Goal: Task Accomplishment & Management: Complete application form

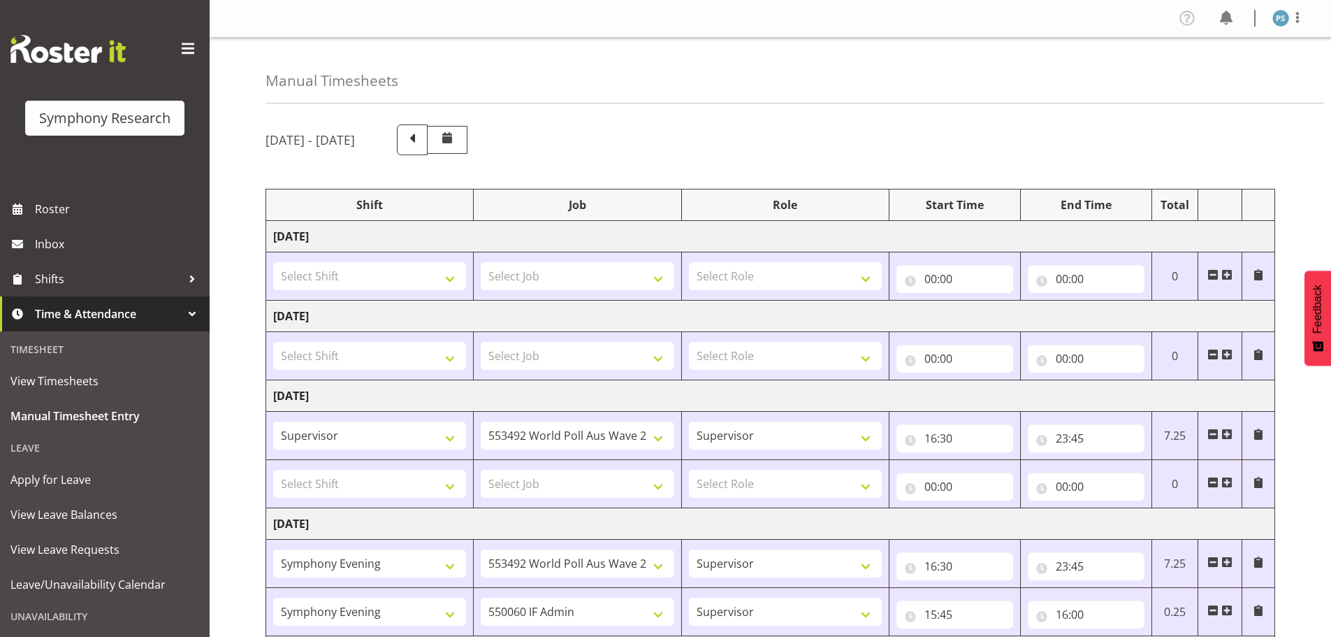
select select "22679"
select select "10499"
select select "2398"
select select "10499"
select select "2398"
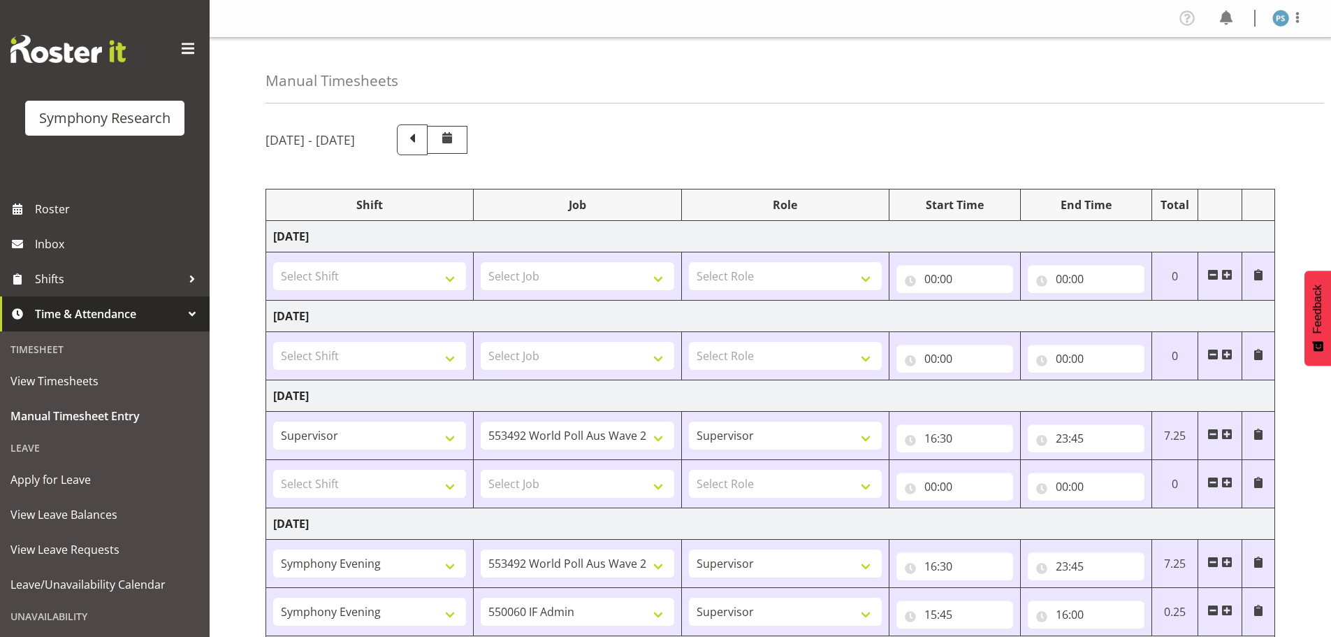
select select "4583"
select select "9636"
select select "2398"
select select "10499"
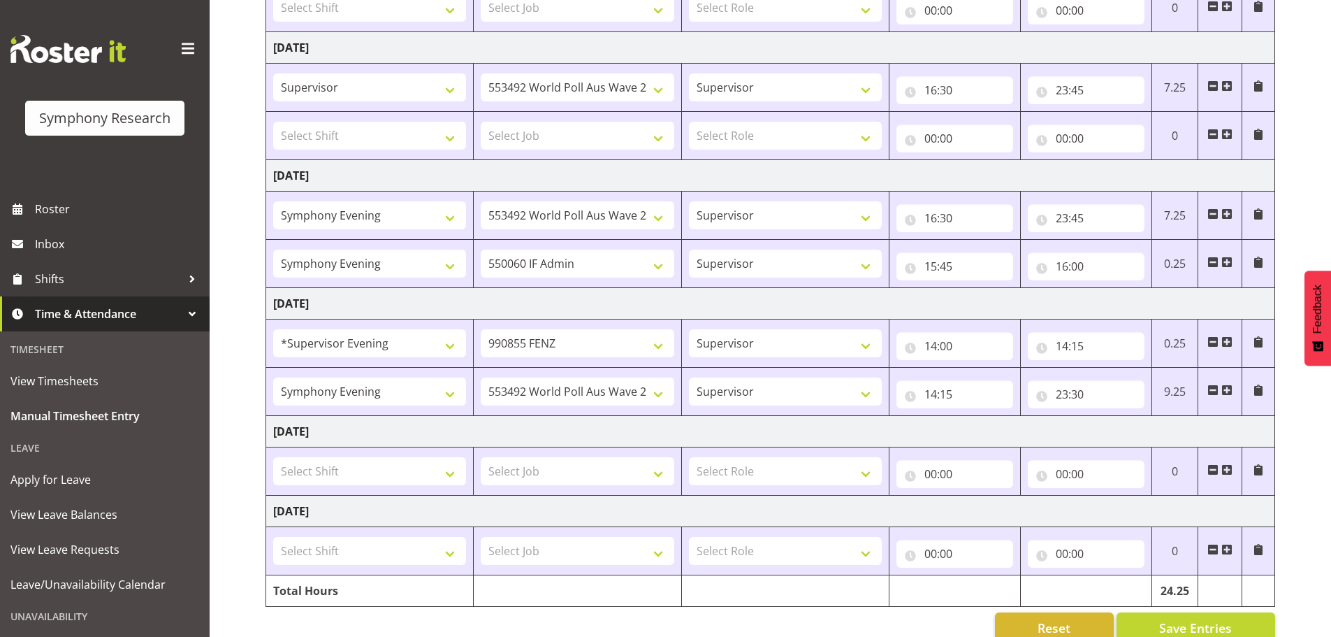
scroll to position [349, 0]
click at [1080, 348] on input "14:15" at bounding box center [1086, 345] width 117 height 28
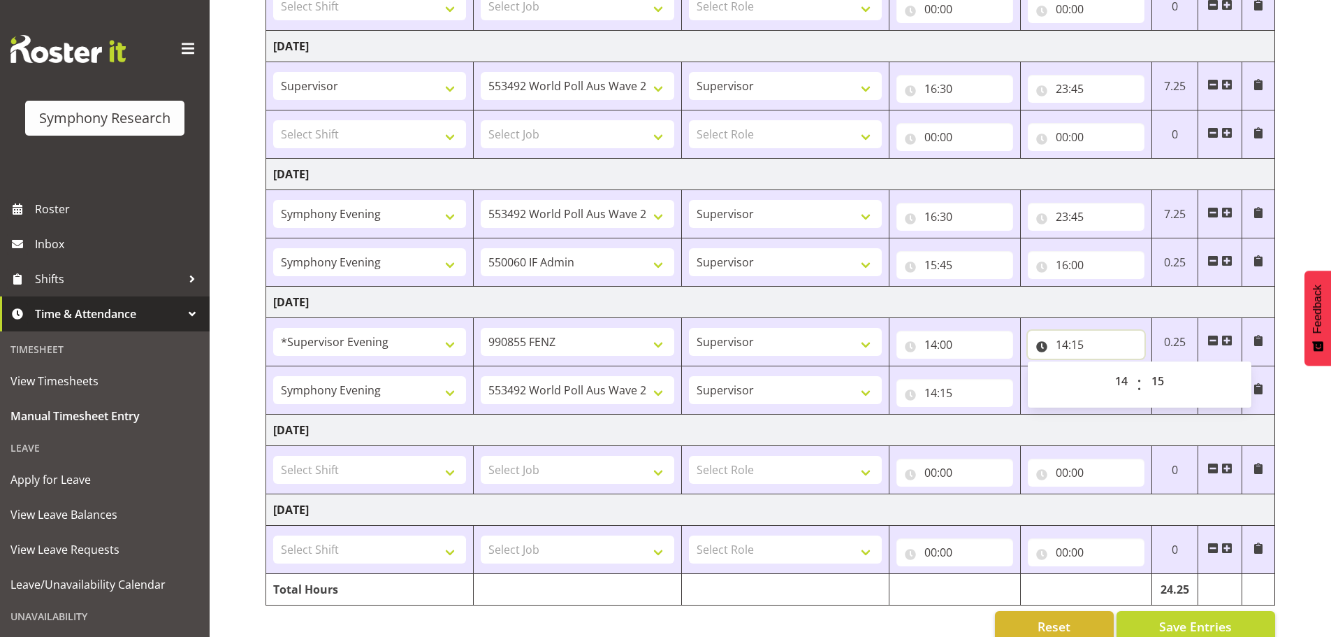
click at [1080, 347] on input "14:15" at bounding box center [1086, 345] width 117 height 28
click at [930, 348] on input "14:00" at bounding box center [955, 345] width 117 height 28
click at [990, 382] on select "00 01 02 03 04 05 06 07 08 09 10 11 12 13 14 15 16 17 18 19 20 21 22 23" at bounding box center [991, 381] width 31 height 28
select select "13"
click at [976, 367] on select "00 01 02 03 04 05 06 07 08 09 10 11 12 13 14 15 16 17 18 19 20 21 22 23" at bounding box center [991, 381] width 31 height 28
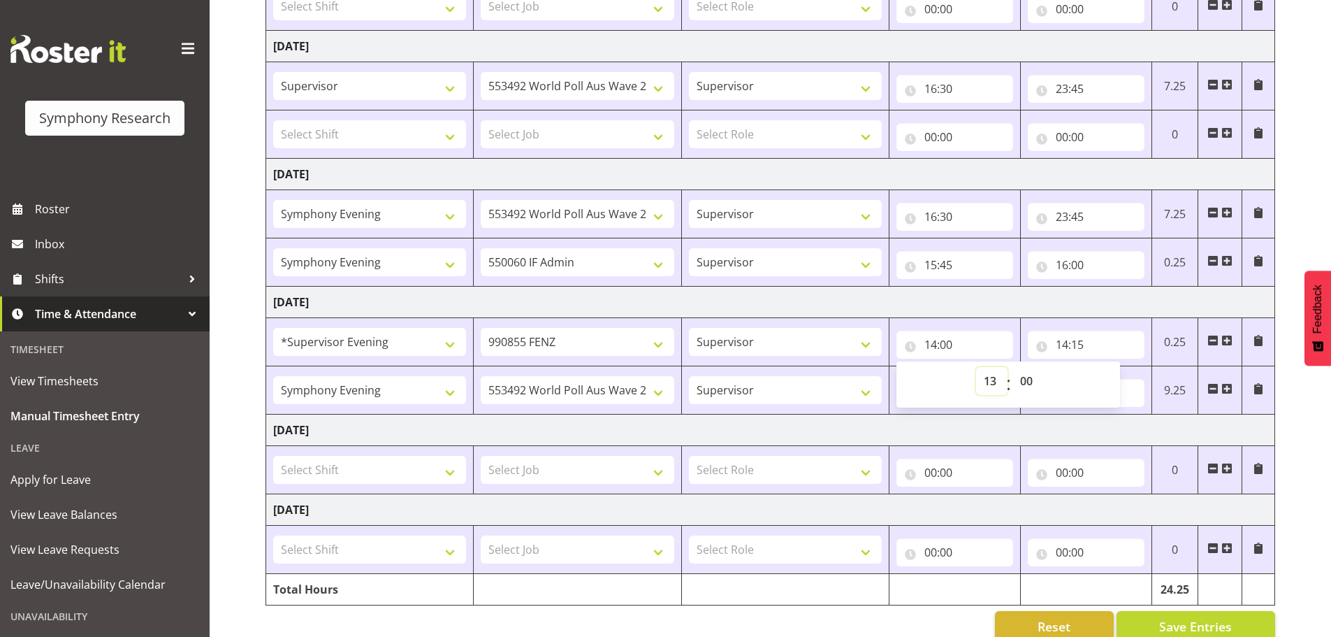
type input "13:00"
click at [1027, 380] on select "00 01 02 03 04 05 06 07 08 09 10 11 12 13 14 15 16 17 18 19 20 21 22 23 24 25 2…" at bounding box center [1028, 381] width 31 height 28
select select "30"
click at [1013, 367] on select "00 01 02 03 04 05 06 07 08 09 10 11 12 13 14 15 16 17 18 19 20 21 22 23 24 25 2…" at bounding box center [1028, 381] width 31 height 28
type input "13:30"
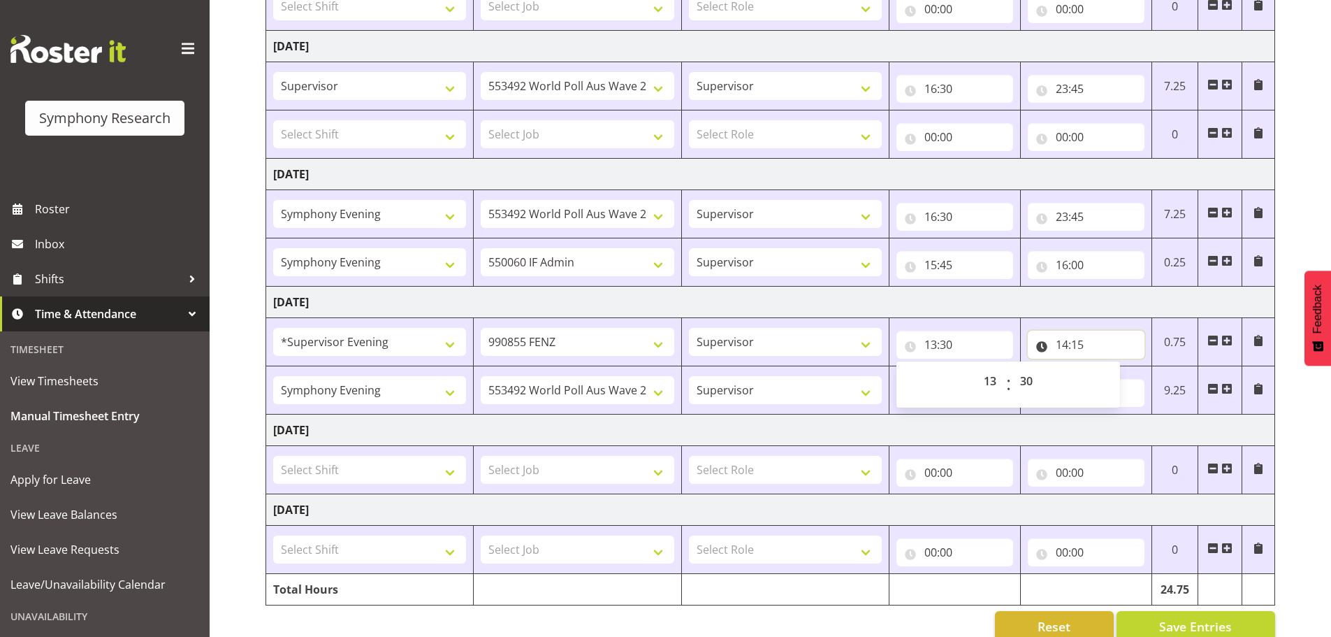
click at [1069, 346] on input "14:15" at bounding box center [1086, 345] width 117 height 28
click at [1125, 380] on select "00 01 02 03 04 05 06 07 08 09 10 11 12 13 14 15 16 17 18 19 20 21 22 23" at bounding box center [1123, 381] width 31 height 28
select select "13"
click at [1108, 367] on select "00 01 02 03 04 05 06 07 08 09 10 11 12 13 14 15 16 17 18 19 20 21 22 23" at bounding box center [1123, 381] width 31 height 28
type input "13:15"
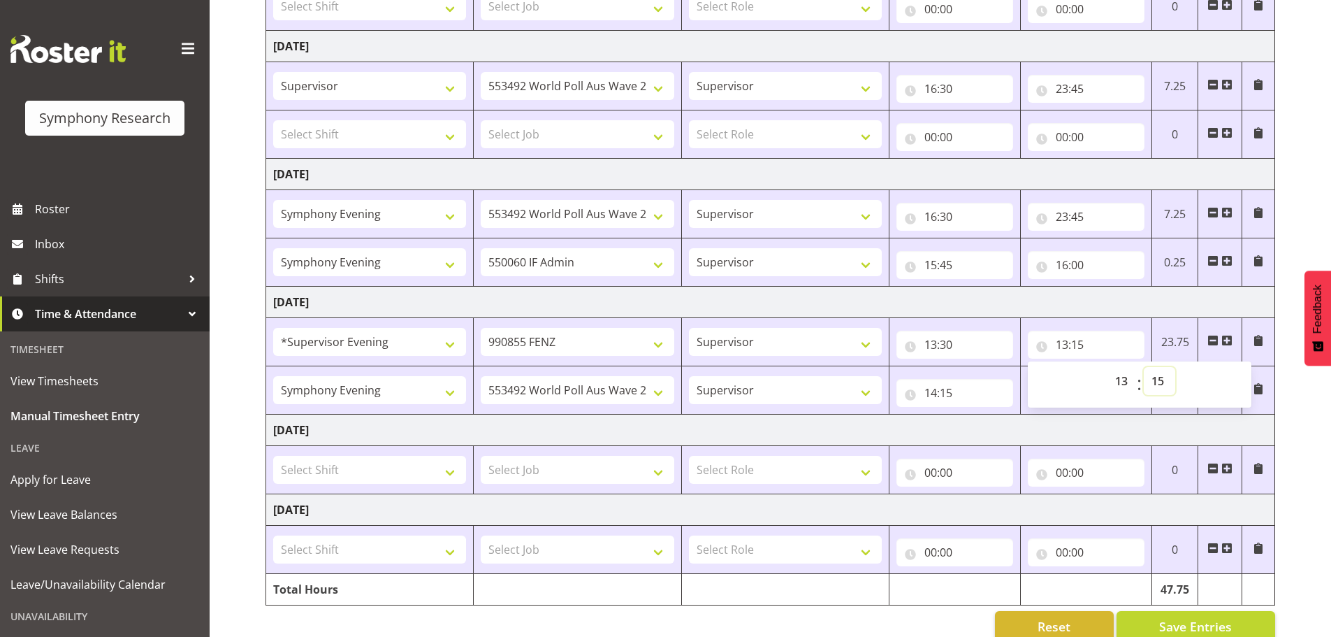
click at [1164, 379] on select "00 01 02 03 04 05 06 07 08 09 10 11 12 13 14 15 16 17 18 19 20 21 22 23 24 25 2…" at bounding box center [1159, 381] width 31 height 28
select select "35"
click at [1144, 367] on select "00 01 02 03 04 05 06 07 08 09 10 11 12 13 14 15 16 17 18 19 20 21 22 23 24 25 2…" at bounding box center [1159, 381] width 31 height 28
type input "13:35"
click at [449, 345] on select "!!Project Briefing (Job to be assigned) !!Weekend Residential (Roster IT Shift …" at bounding box center [369, 342] width 193 height 28
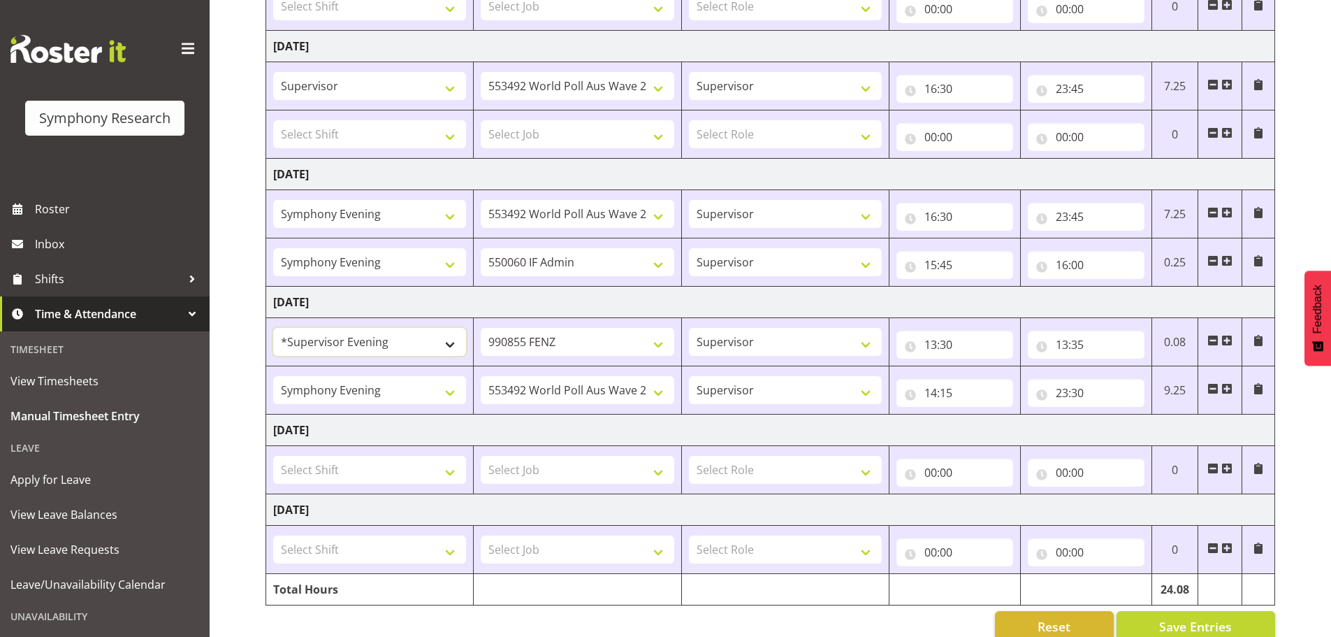
click at [449, 345] on select "!!Project Briefing (Job to be assigned) !!Weekend Residential (Roster IT Shift …" at bounding box center [369, 342] width 193 height 28
click at [658, 395] on select "550060 IF Admin 553492 World Poll Aus Wave 2 Main 2025 553500 BFM [DATE] - [DAT…" at bounding box center [577, 390] width 193 height 28
select select "9426"
click at [481, 376] on select "550060 IF Admin 553492 World Poll Aus Wave 2 Main 2025 553500 BFM [DATE] - [DAT…" at bounding box center [577, 390] width 193 height 28
click at [927, 393] on input "14:15" at bounding box center [955, 393] width 117 height 28
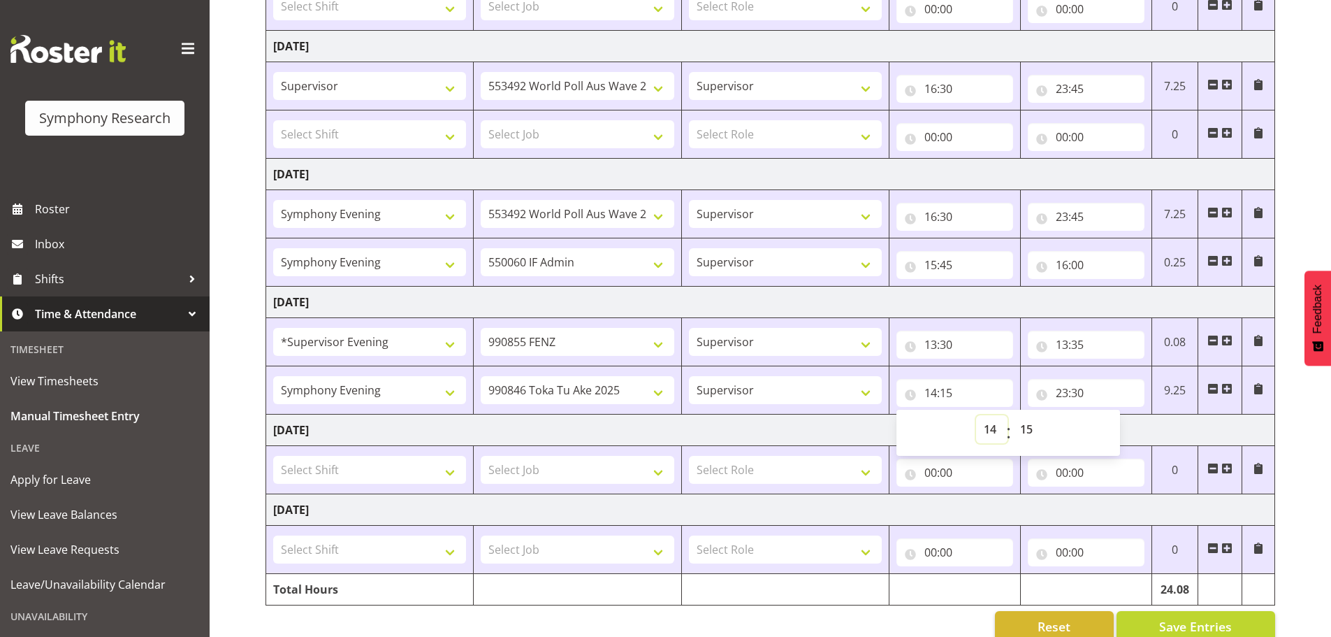
click at [991, 432] on select "00 01 02 03 04 05 06 07 08 09 10 11 12 13 14 15 16 17 18 19 20 21 22 23" at bounding box center [991, 429] width 31 height 28
select select "13"
click at [976, 415] on select "00 01 02 03 04 05 06 07 08 09 10 11 12 13 14 15 16 17 18 19 20 21 22 23" at bounding box center [991, 429] width 31 height 28
type input "13:15"
click at [1036, 428] on select "00 01 02 03 04 05 06 07 08 09 10 11 12 13 14 15 16 17 18 19 20 21 22 23 24 25 2…" at bounding box center [1028, 429] width 31 height 28
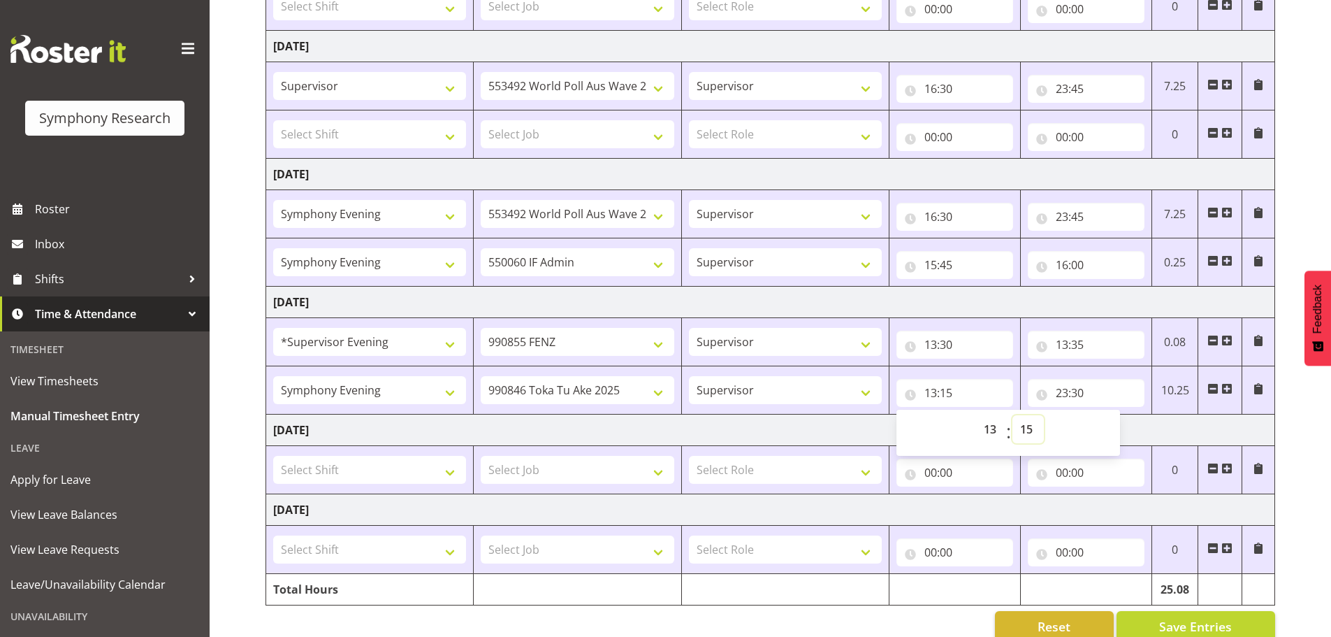
select select "35"
click at [1013, 415] on select "00 01 02 03 04 05 06 07 08 09 10 11 12 13 14 15 16 17 18 19 20 21 22 23 24 25 2…" at bounding box center [1028, 429] width 31 height 28
type input "13:35"
click at [1068, 387] on input "23:30" at bounding box center [1086, 393] width 117 height 28
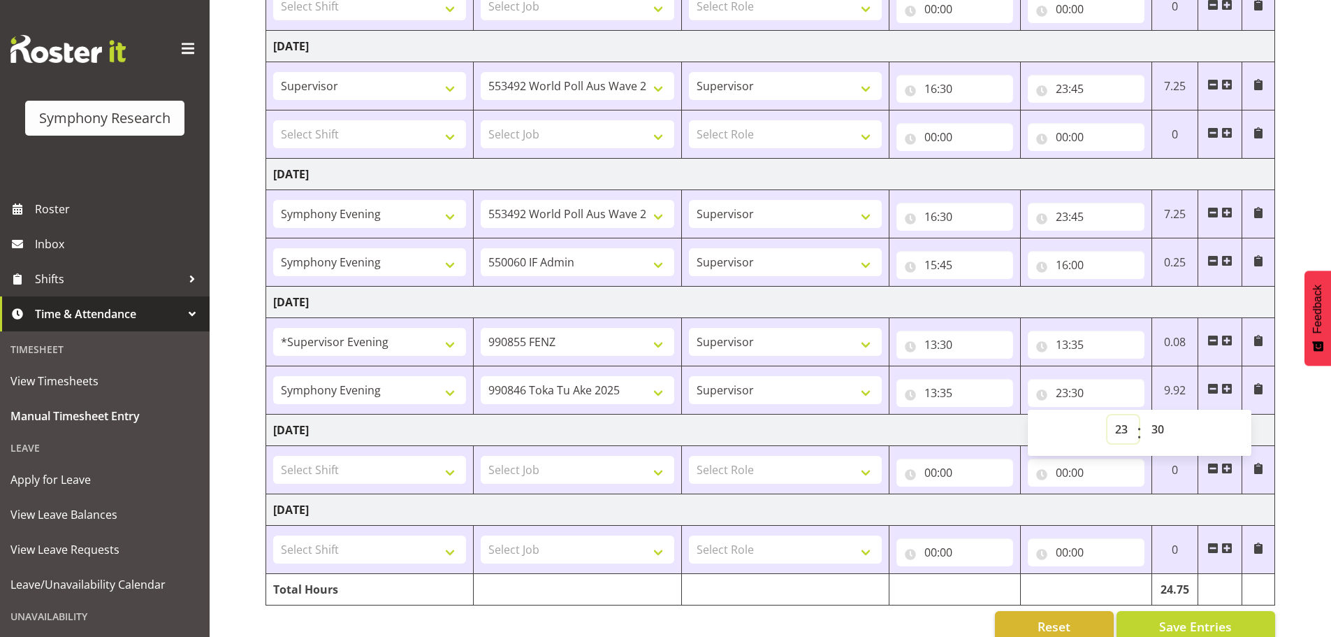
click at [1119, 428] on select "00 01 02 03 04 05 06 07 08 09 10 11 12 13 14 15 16 17 18 19 20 21 22 23" at bounding box center [1123, 429] width 31 height 28
select select "13"
click at [1108, 415] on select "00 01 02 03 04 05 06 07 08 09 10 11 12 13 14 15 16 17 18 19 20 21 22 23" at bounding box center [1123, 429] width 31 height 28
type input "13:30"
click at [1152, 430] on select "00 01 02 03 04 05 06 07 08 09 10 11 12 13 14 15 16 17 18 19 20 21 22 23 24 25 2…" at bounding box center [1159, 429] width 31 height 28
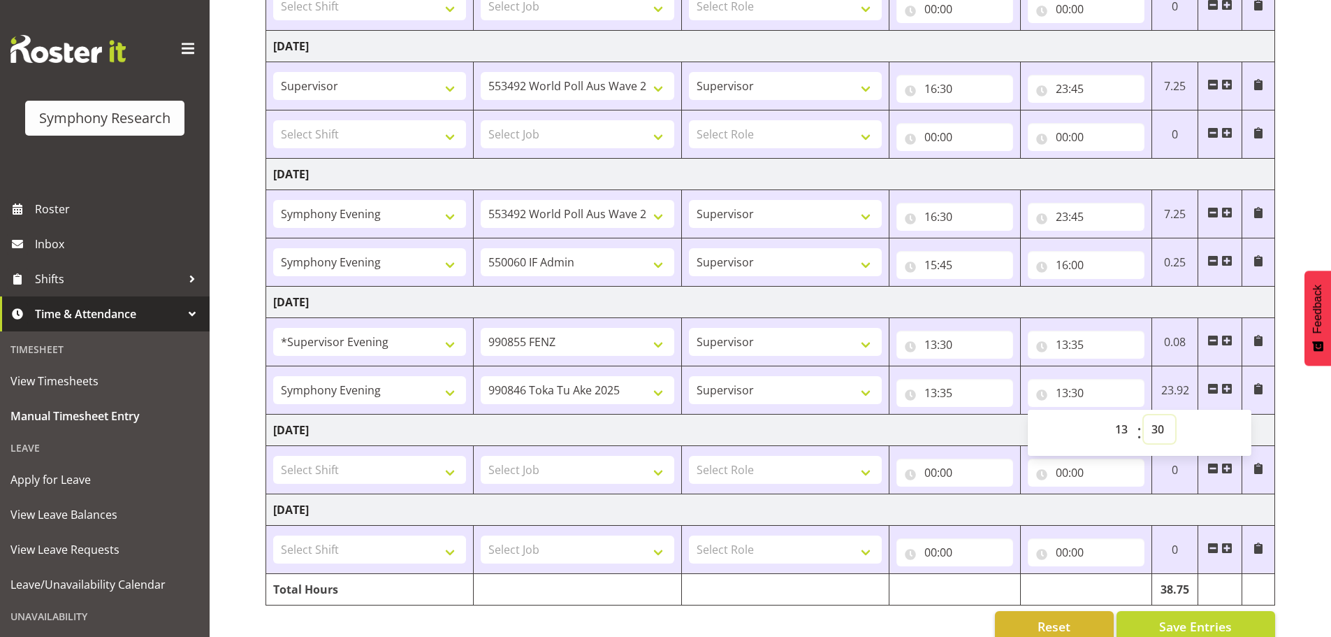
select select "40"
click at [1144, 415] on select "00 01 02 03 04 05 06 07 08 09 10 11 12 13 14 15 16 17 18 19 20 21 22 23 24 25 2…" at bounding box center [1159, 429] width 31 height 28
type input "13:40"
click at [1201, 624] on span "Save Entries" at bounding box center [1195, 626] width 73 height 18
click at [1227, 389] on span at bounding box center [1227, 388] width 11 height 11
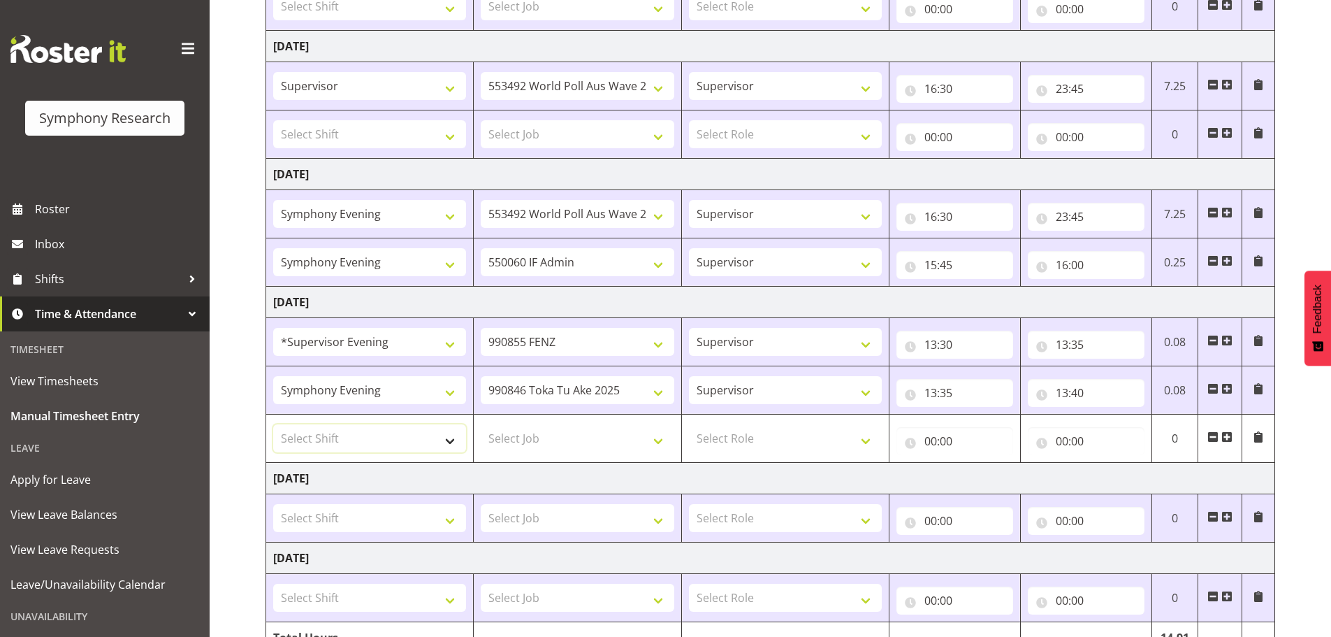
click at [458, 436] on select "Select Shift !!Project Briefing (Job to be assigned) !!Weekend Residential (Ros…" at bounding box center [369, 438] width 193 height 28
select select "22679"
click at [273, 424] on select "Select Shift !!Project Briefing (Job to be assigned) !!Weekend Residential (Ros…" at bounding box center [369, 438] width 193 height 28
click at [454, 389] on select "!!Project Briefing (Job to be assigned) !!Weekend Residential (Roster IT Shift …" at bounding box center [369, 390] width 193 height 28
select select "22679"
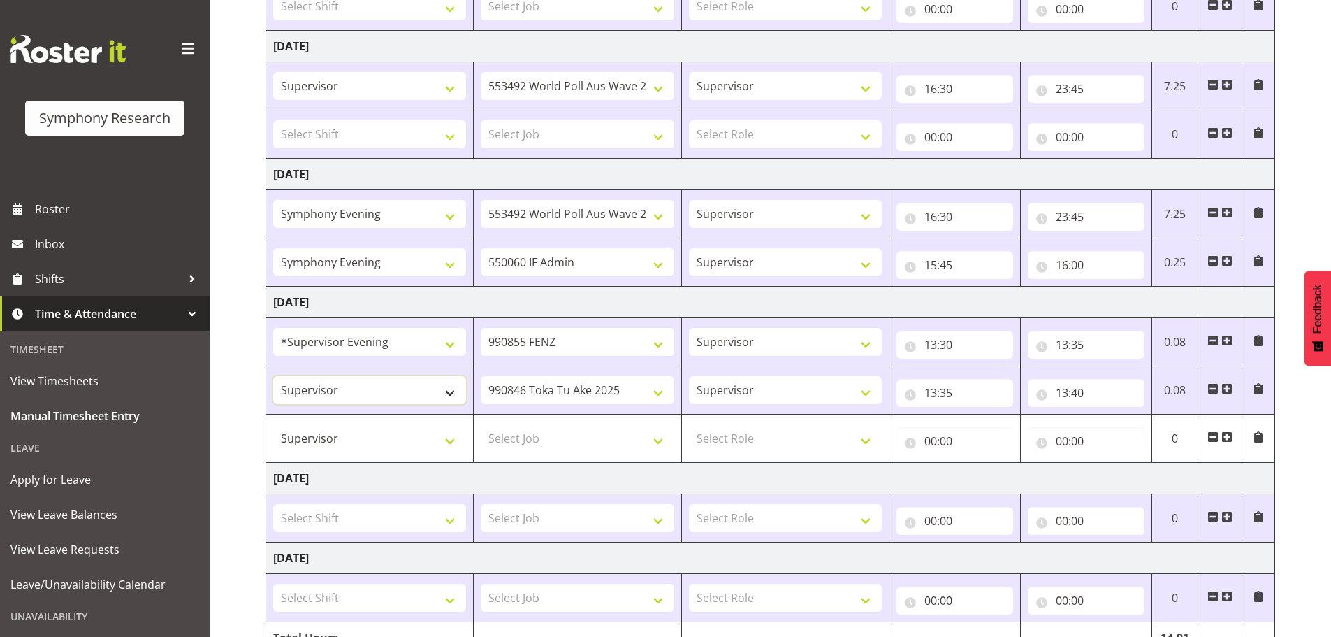
click at [273, 376] on select "!!Project Briefing (Job to be assigned) !!Weekend Residential (Roster IT Shift …" at bounding box center [369, 390] width 193 height 28
click at [446, 341] on select "!!Project Briefing (Job to be assigned) !!Weekend Residential (Roster IT Shift …" at bounding box center [369, 342] width 193 height 28
select select "22675"
click at [273, 328] on select "!!Project Briefing (Job to be assigned) !!Weekend Residential (Roster IT Shift …" at bounding box center [369, 342] width 193 height 28
click at [661, 442] on select "Select Job 550060 IF Admin 553492 World Poll Aus Wave 2 Main 2025 553500 BFM [D…" at bounding box center [577, 438] width 193 height 28
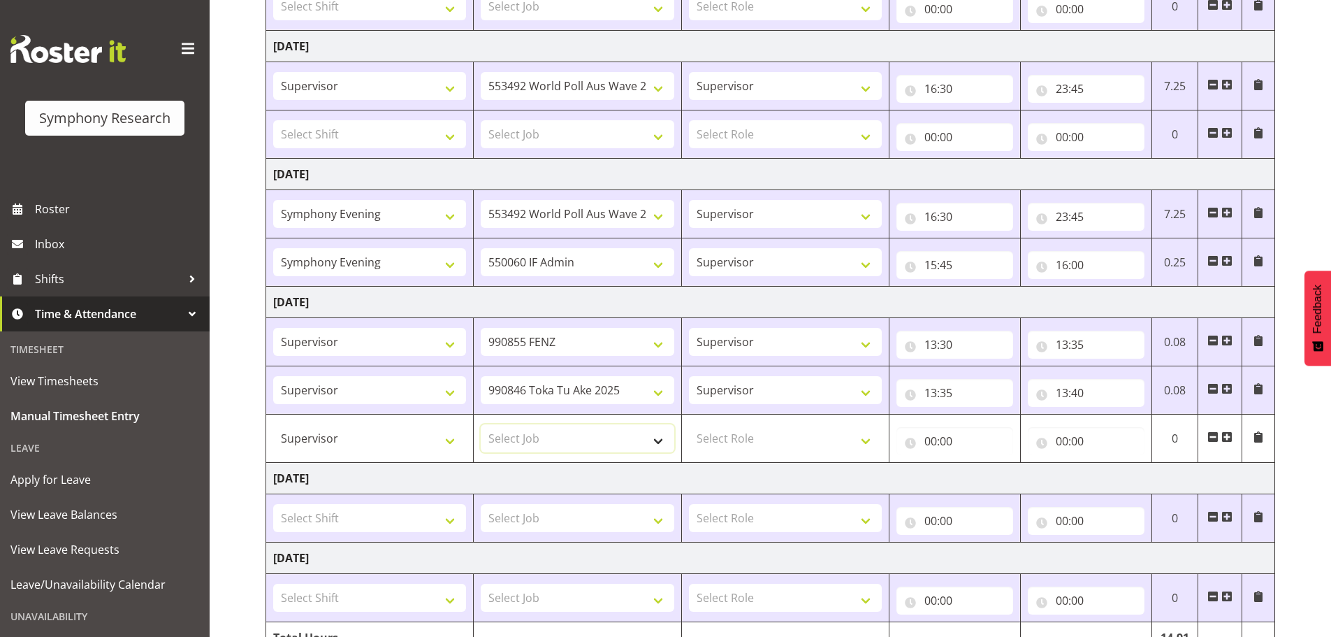
select select "10242"
click at [481, 424] on select "Select Job 550060 IF Admin 553492 World Poll Aus Wave 2 Main 2025 553500 BFM [D…" at bounding box center [577, 438] width 193 height 28
click at [860, 439] on select "Select Role Supervisor Briefing Interviewing" at bounding box center [785, 438] width 193 height 28
select select "45"
click at [689, 424] on select "Select Role Supervisor Briefing Interviewing" at bounding box center [785, 438] width 193 height 28
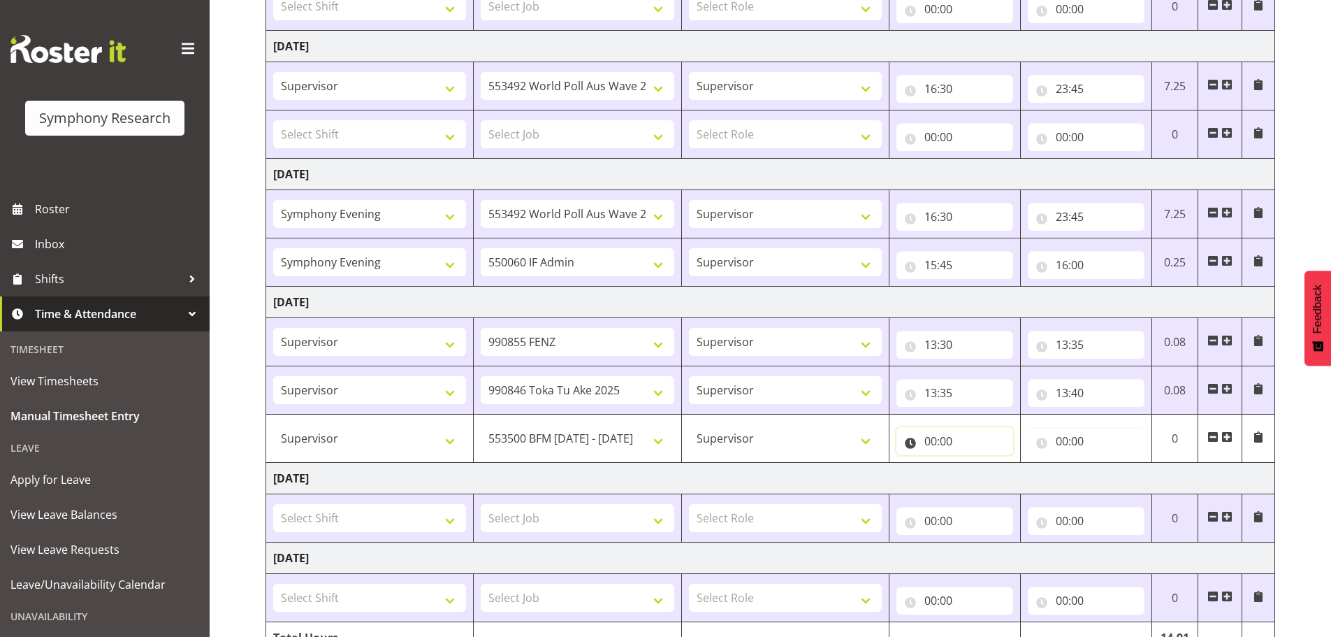
click at [931, 438] on input "00:00" at bounding box center [955, 441] width 117 height 28
click at [989, 480] on select "00 01 02 03 04 05 06 07 08 09 10 11 12 13 14 15 16 17 18 19 20 21 22 23" at bounding box center [991, 477] width 31 height 28
select select "13"
click at [976, 463] on select "00 01 02 03 04 05 06 07 08 09 10 11 12 13 14 15 16 17 18 19 20 21 22 23" at bounding box center [991, 477] width 31 height 28
type input "13:00"
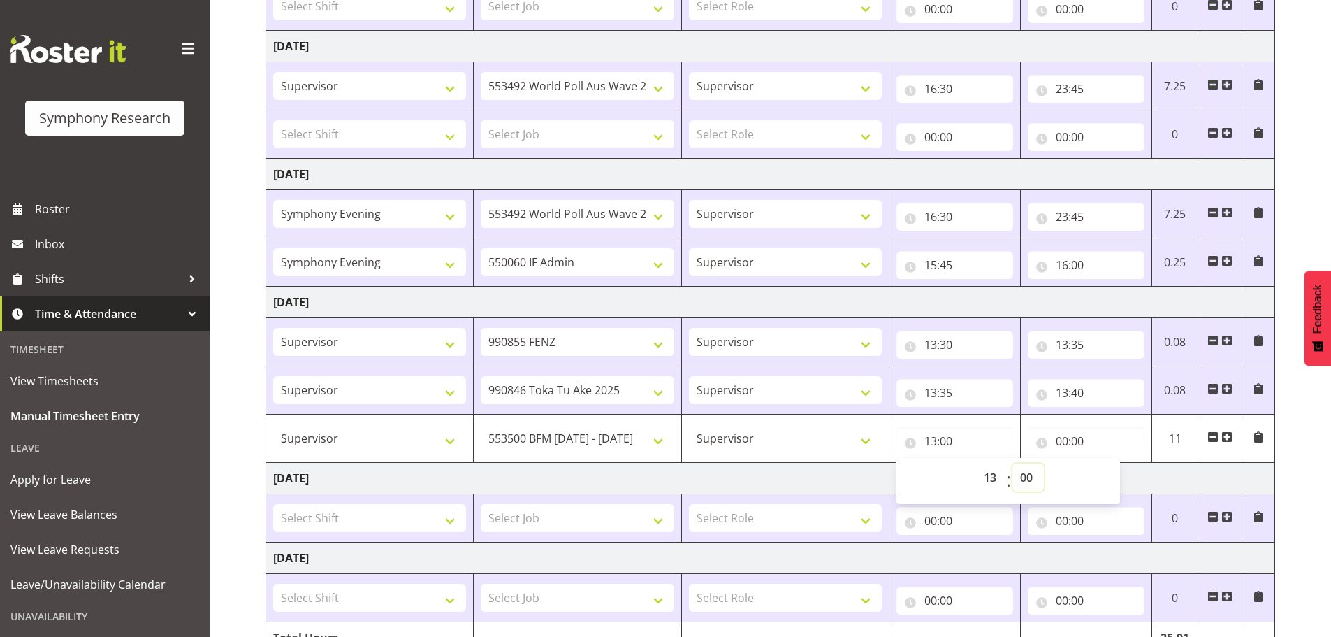
click at [1029, 478] on select "00 01 02 03 04 05 06 07 08 09 10 11 12 13 14 15 16 17 18 19 20 21 22 23 24 25 2…" at bounding box center [1028, 477] width 31 height 28
select select "40"
click at [1013, 463] on select "00 01 02 03 04 05 06 07 08 09 10 11 12 13 14 15 16 17 18 19 20 21 22 23 24 25 2…" at bounding box center [1028, 477] width 31 height 28
type input "13:40"
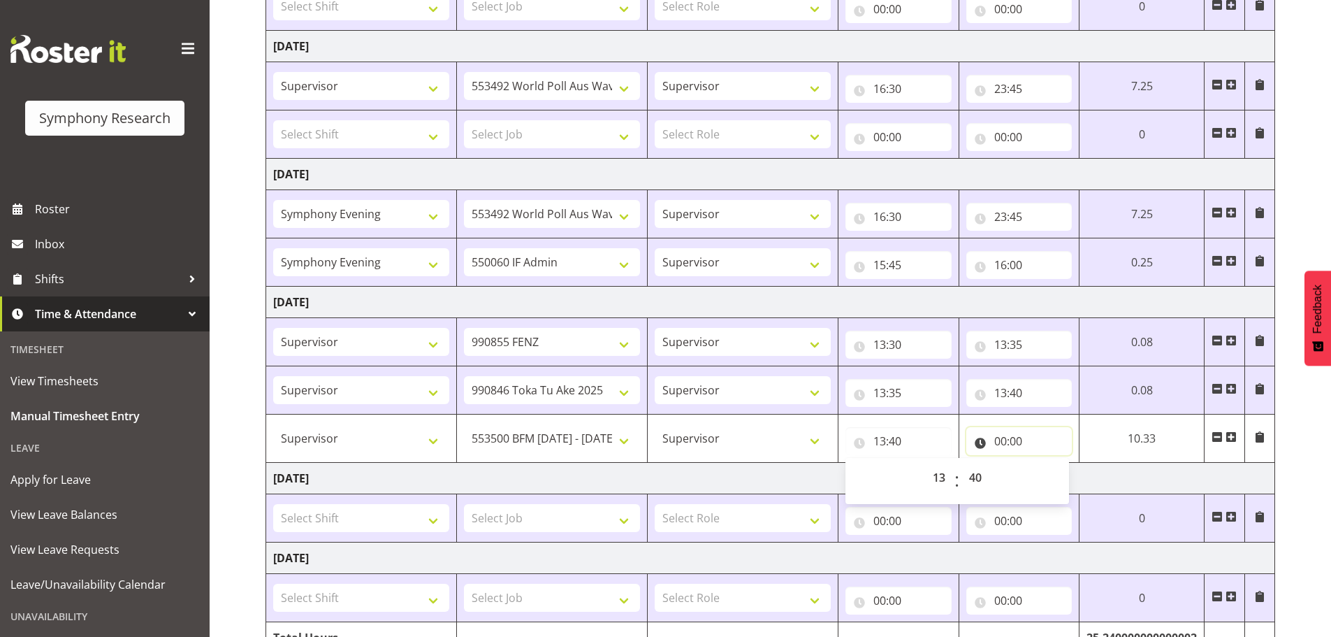
click at [999, 440] on input "00:00" at bounding box center [1020, 441] width 106 height 28
click at [1061, 476] on select "00 01 02 03 04 05 06 07 08 09 10 11 12 13 14 15 16 17 18 19 20 21 22 23" at bounding box center [1061, 477] width 31 height 28
select select "13"
click at [1046, 463] on select "00 01 02 03 04 05 06 07 08 09 10 11 12 13 14 15 16 17 18 19 20 21 22 23" at bounding box center [1061, 477] width 31 height 28
type input "13:00"
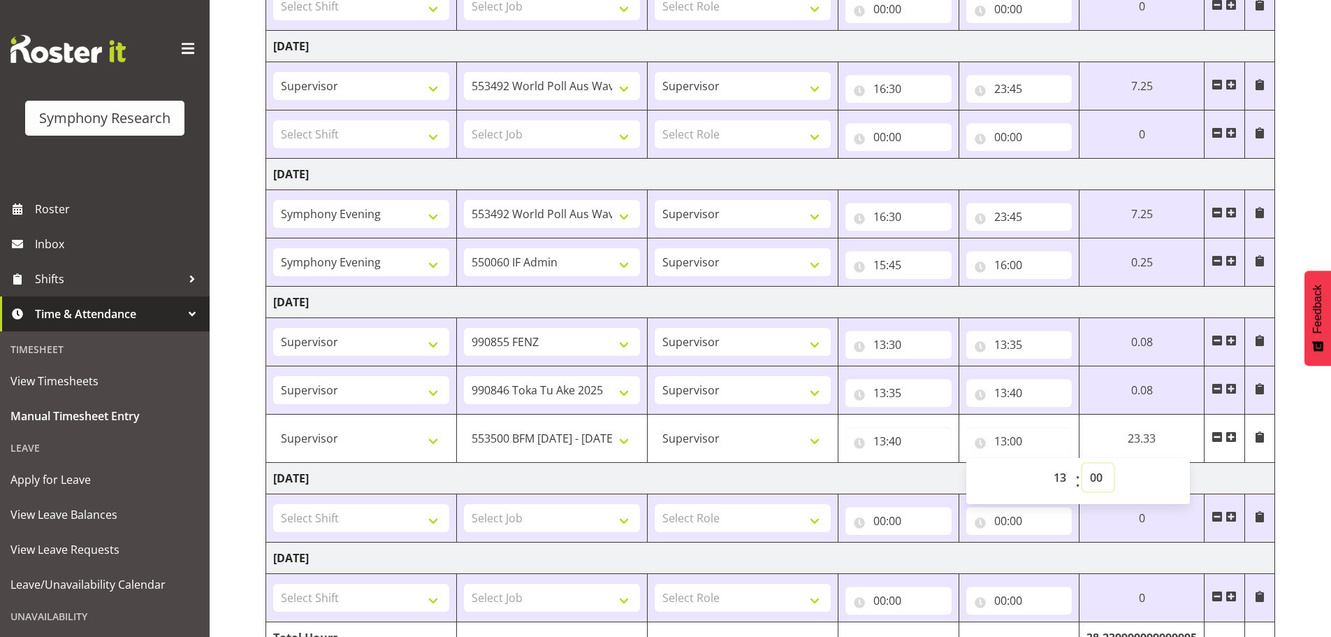
click at [1097, 478] on select "00 01 02 03 04 05 06 07 08 09 10 11 12 13 14 15 16 17 18 19 20 21 22 23 24 25 2…" at bounding box center [1098, 477] width 31 height 28
select select "55"
click at [1114, 463] on select "00 01 02 03 04 05 06 07 08 09 10 11 12 13 14 15 16 17 18 19 20 21 22 23 24 25 2…" at bounding box center [1098, 477] width 31 height 28
type input "13:55"
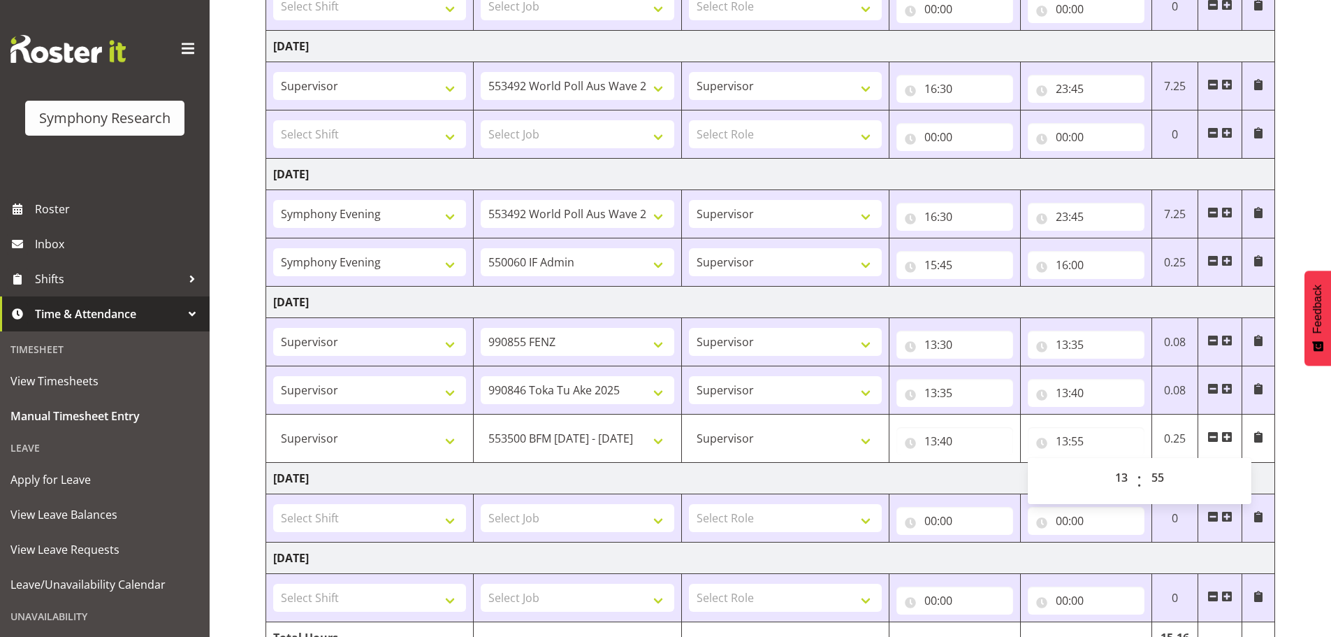
click at [1229, 436] on span at bounding box center [1227, 436] width 11 height 11
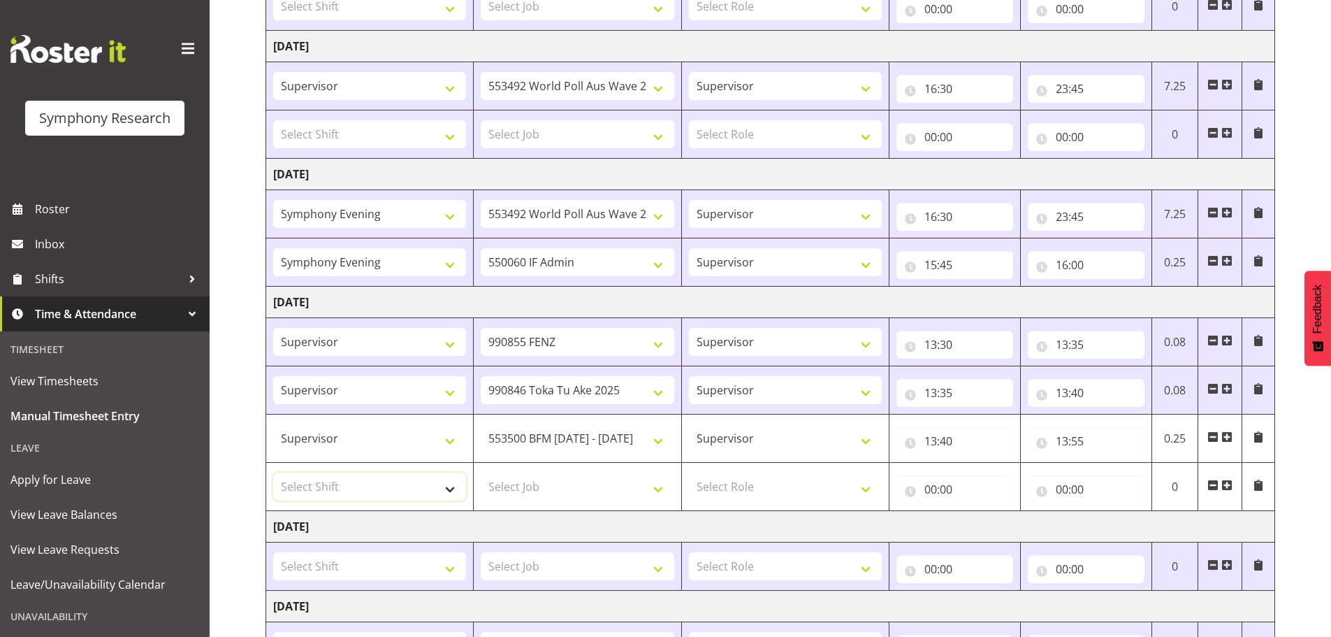
click at [449, 489] on select "Select Shift !!Project Briefing (Job to be assigned) !!Weekend Residential (Ros…" at bounding box center [369, 486] width 193 height 28
select select "2398"
click at [273, 472] on select "Select Shift !!Project Briefing (Job to be assigned) !!Weekend Residential (Ros…" at bounding box center [369, 486] width 193 height 28
click at [658, 487] on select "Select Job 550060 IF Admin 553492 World Poll Aus Wave 2 Main 2025 553500 BFM [D…" at bounding box center [577, 486] width 193 height 28
select select "10499"
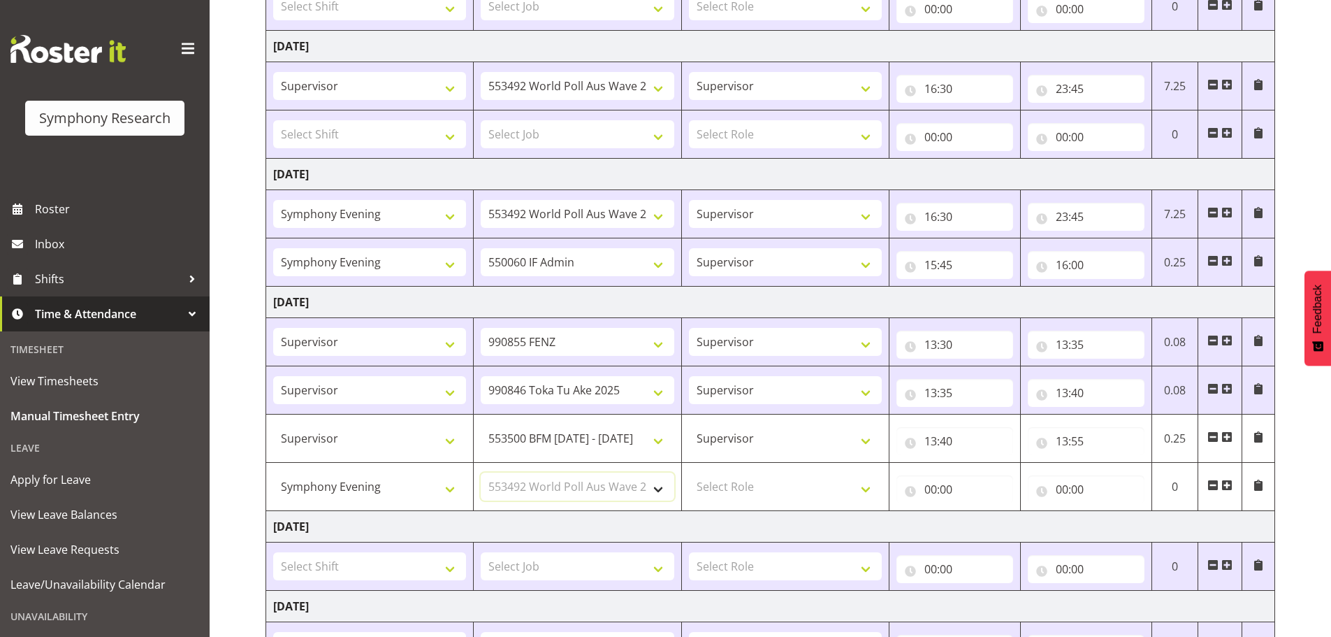
click at [481, 472] on select "Select Job 550060 IF Admin 553492 World Poll Aus Wave 2 Main 2025 553500 BFM [D…" at bounding box center [577, 486] width 193 height 28
click at [872, 487] on select "Select Role Supervisor Briefing Interviewing" at bounding box center [785, 486] width 193 height 28
select select "45"
click at [689, 472] on select "Select Role Supervisor Briefing Interviewing" at bounding box center [785, 486] width 193 height 28
click at [927, 489] on input "00:00" at bounding box center [955, 489] width 117 height 28
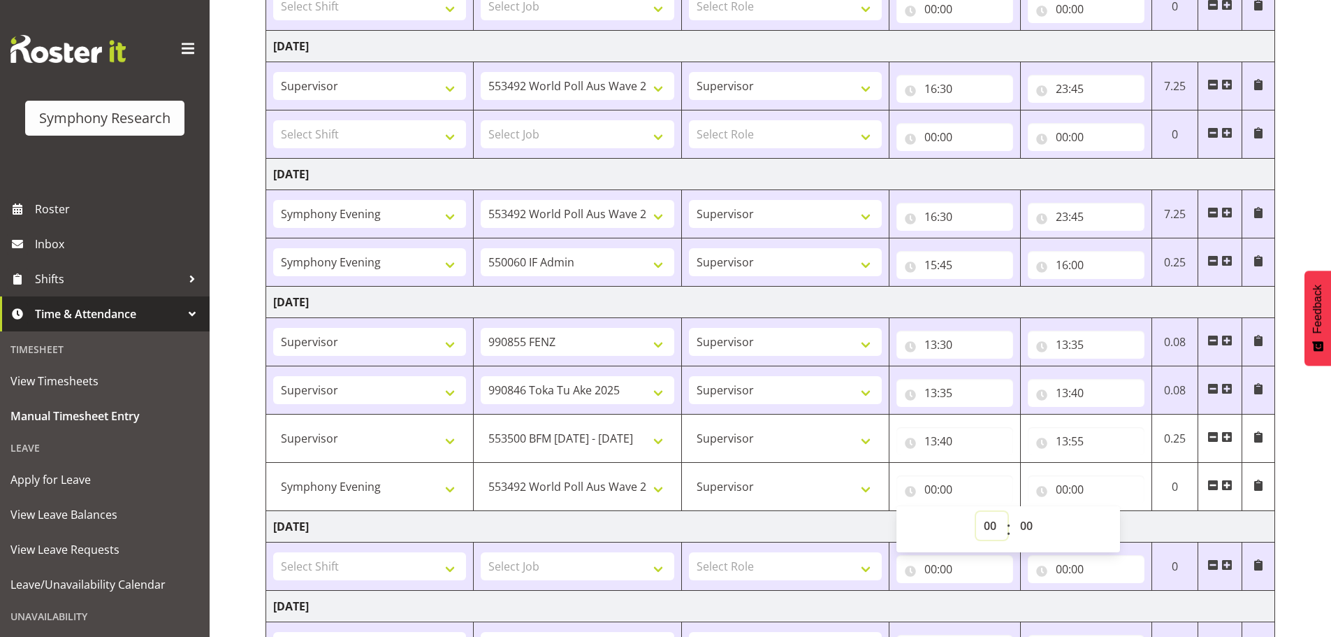
click at [982, 526] on select "00 01 02 03 04 05 06 07 08 09 10 11 12 13 14 15 16 17 18 19 20 21 22 23" at bounding box center [991, 526] width 31 height 28
select select "13"
click at [976, 512] on select "00 01 02 03 04 05 06 07 08 09 10 11 12 13 14 15 16 17 18 19 20 21 22 23" at bounding box center [991, 526] width 31 height 28
type input "13:00"
click at [1034, 529] on select "00 01 02 03 04 05 06 07 08 09 10 11 12 13 14 15 16 17 18 19 20 21 22 23 24 25 2…" at bounding box center [1028, 526] width 31 height 28
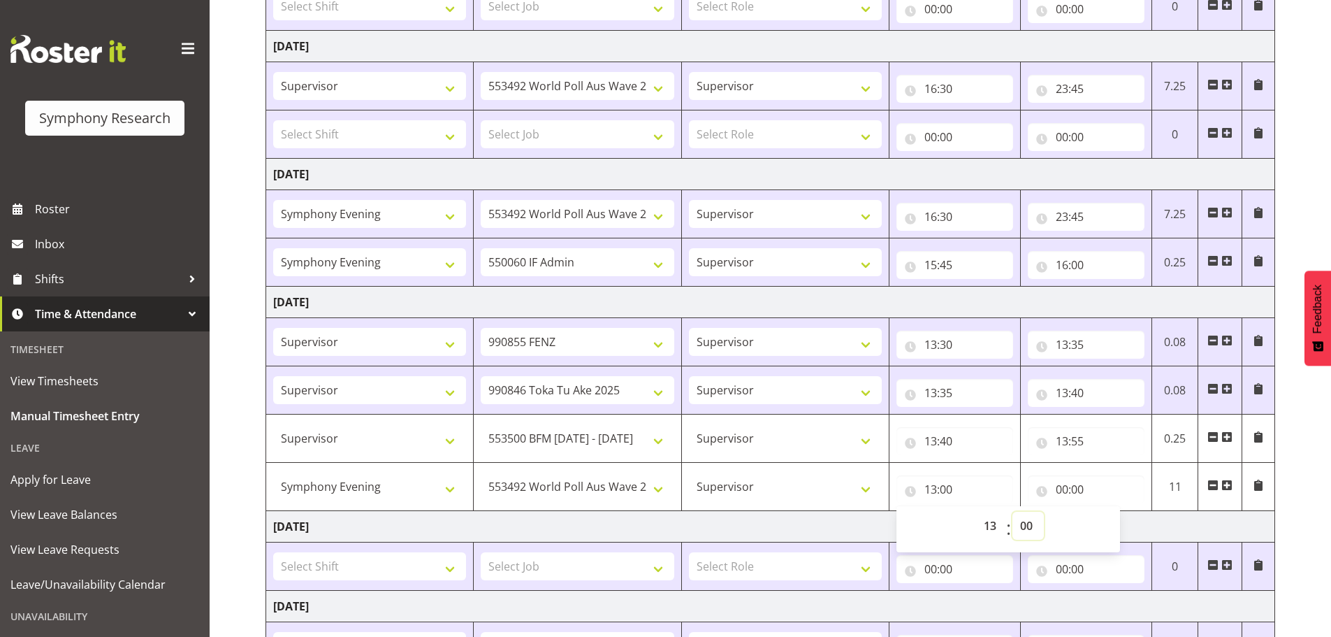
select select "55"
click at [1013, 512] on select "00 01 02 03 04 05 06 07 08 09 10 11 12 13 14 15 16 17 18 19 20 21 22 23 24 25 2…" at bounding box center [1028, 526] width 31 height 28
type input "13:55"
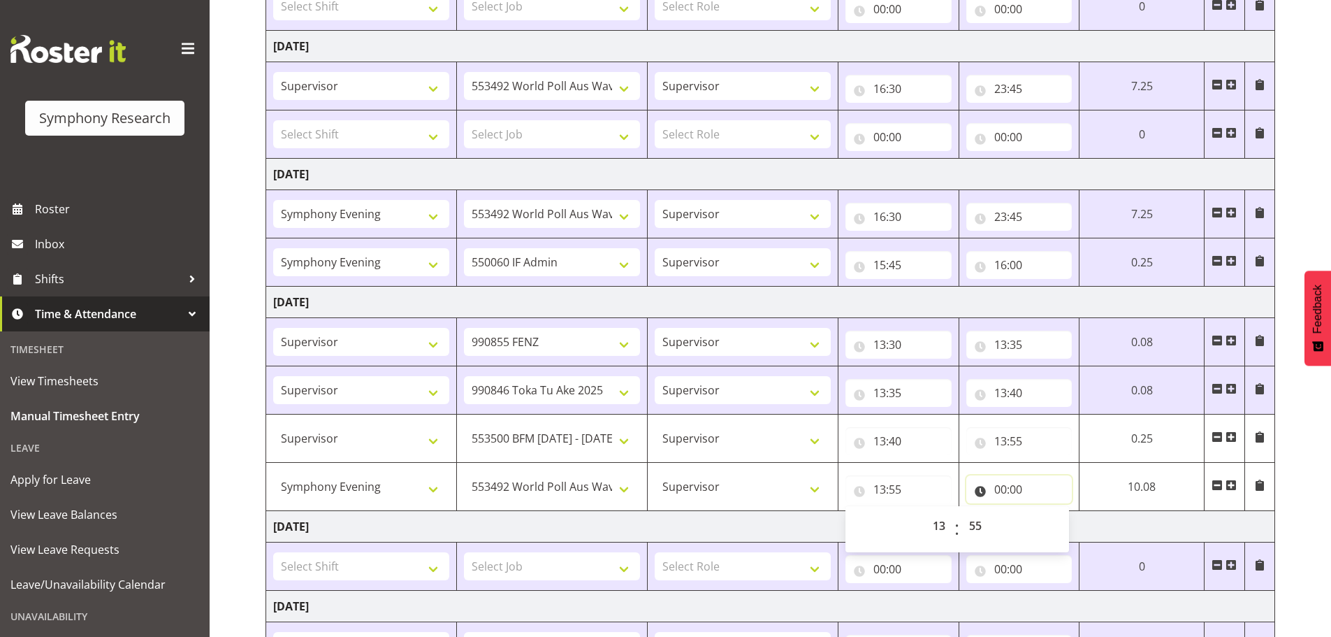
click at [998, 489] on input "00:00" at bounding box center [1020, 489] width 106 height 28
click at [1057, 519] on select "00 01 02 03 04 05 06 07 08 09 10 11 12 13 14 15 16 17 18 19 20 21 22 23" at bounding box center [1061, 526] width 31 height 28
select select "23"
click at [1046, 512] on select "00 01 02 03 04 05 06 07 08 09 10 11 12 13 14 15 16 17 18 19 20 21 22 23" at bounding box center [1061, 526] width 31 height 28
type input "23:00"
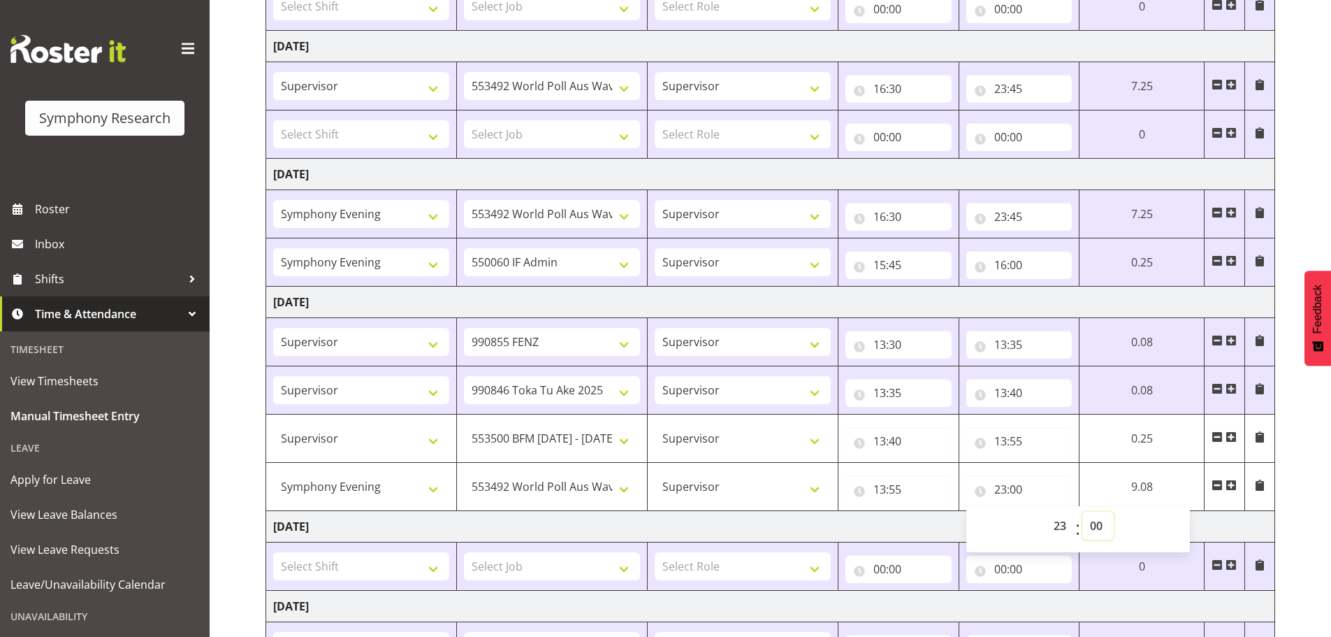
click at [1094, 524] on select "00 01 02 03 04 05 06 07 08 09 10 11 12 13 14 15 16 17 18 19 20 21 22 23 24 25 2…" at bounding box center [1098, 526] width 31 height 28
select select "45"
click at [1083, 512] on select "00 01 02 03 04 05 06 07 08 09 10 11 12 13 14 15 16 17 18 19 20 21 22 23 24 25 2…" at bounding box center [1098, 526] width 31 height 28
type input "23:45"
click at [1220, 520] on td "[DATE]" at bounding box center [770, 526] width 1009 height 31
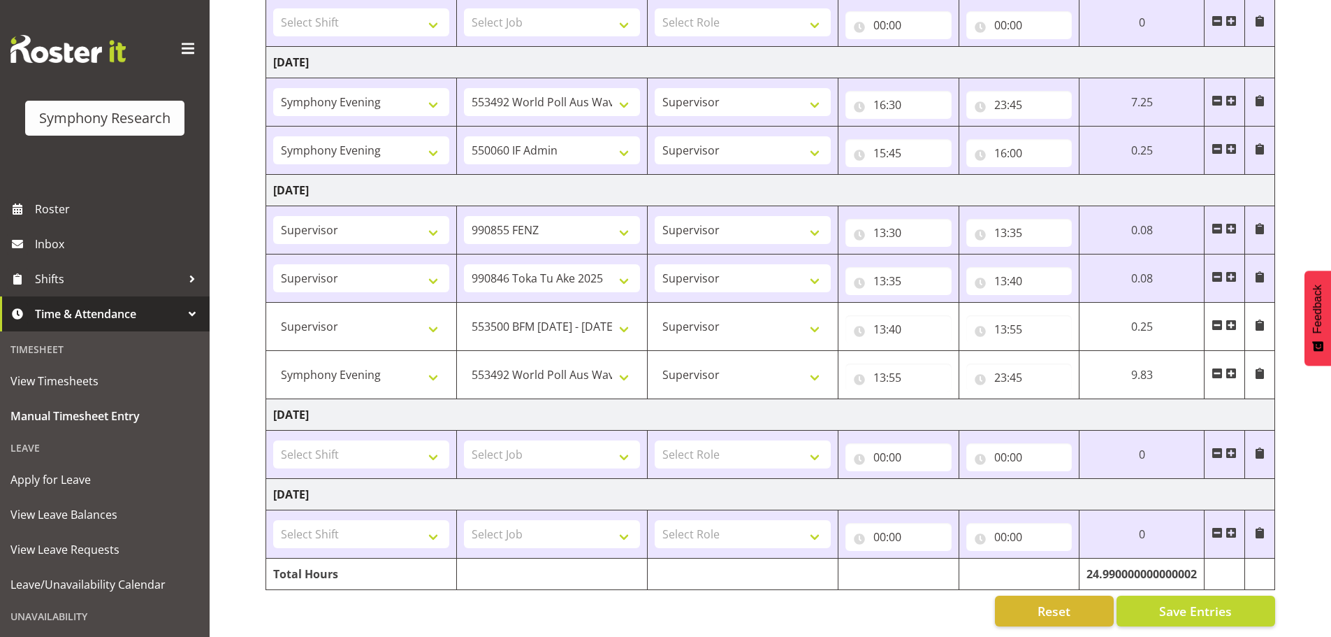
scroll to position [472, 0]
click at [1210, 602] on span "Save Entries" at bounding box center [1195, 611] width 73 height 18
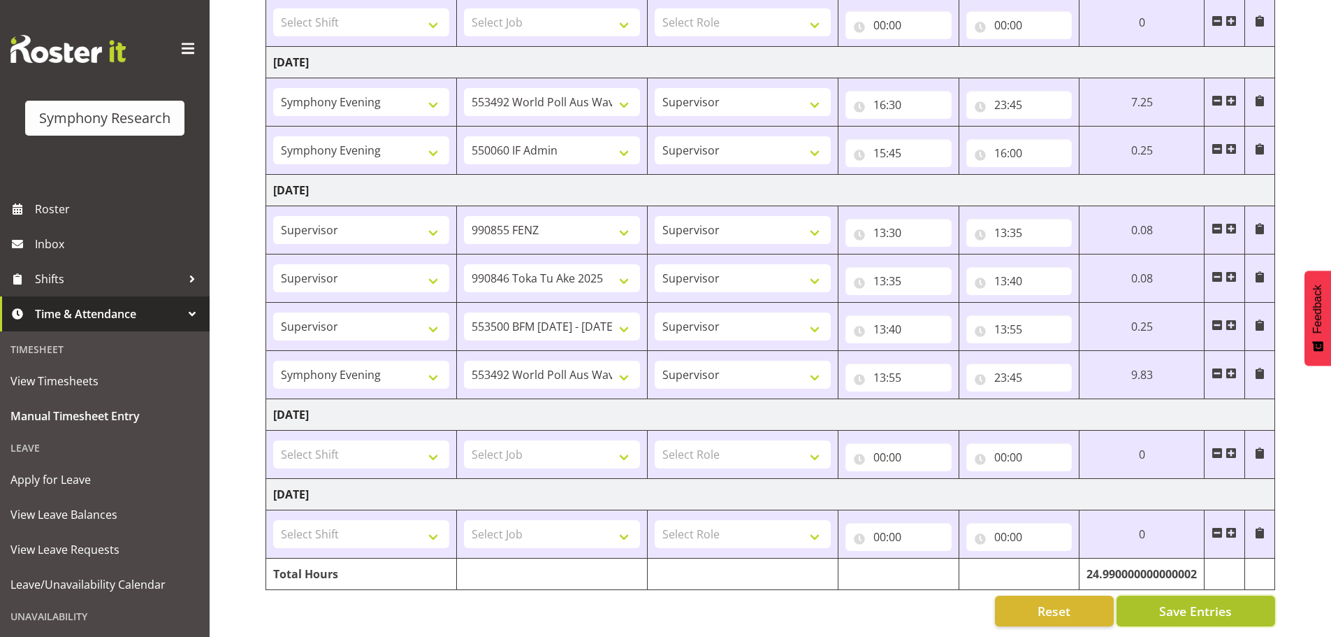
click at [1199, 604] on span "Save Entries" at bounding box center [1195, 611] width 73 height 18
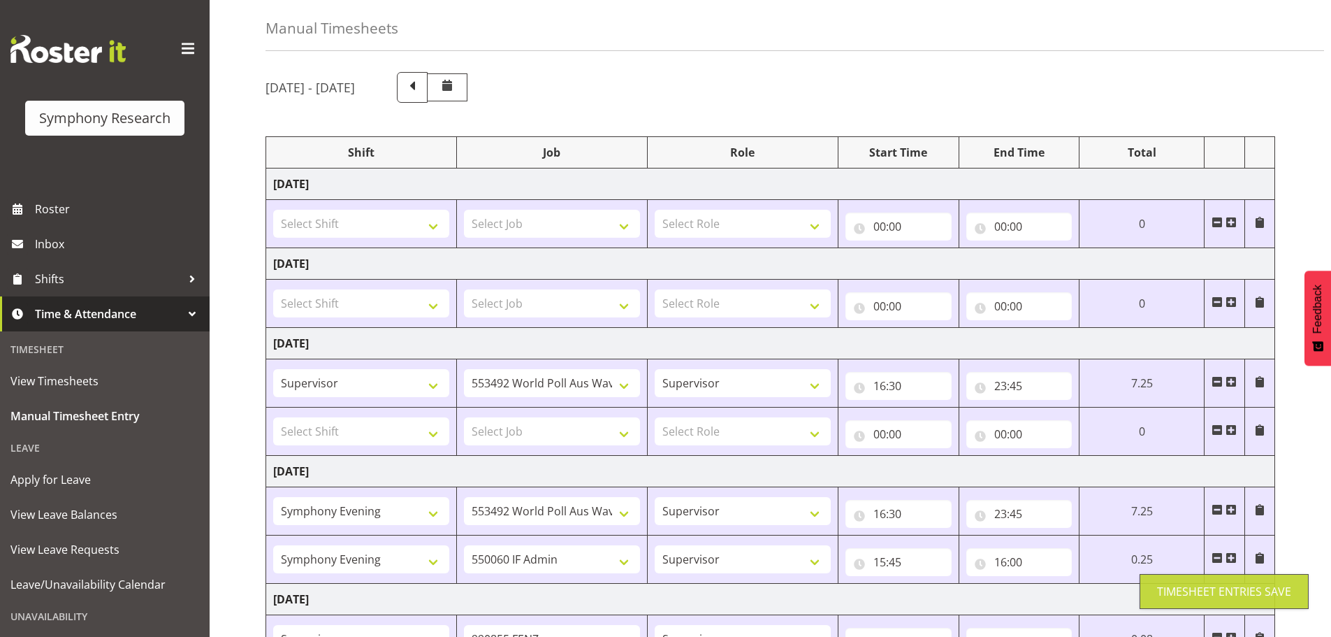
scroll to position [0, 0]
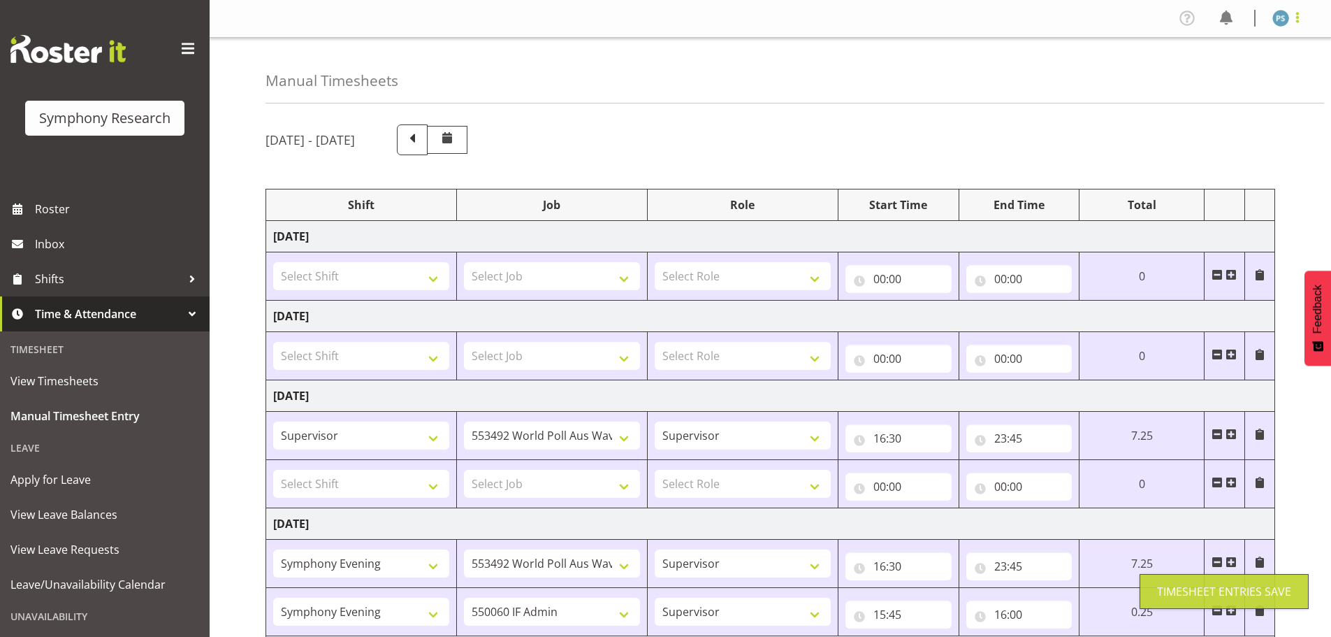
click at [1294, 23] on span at bounding box center [1297, 17] width 17 height 17
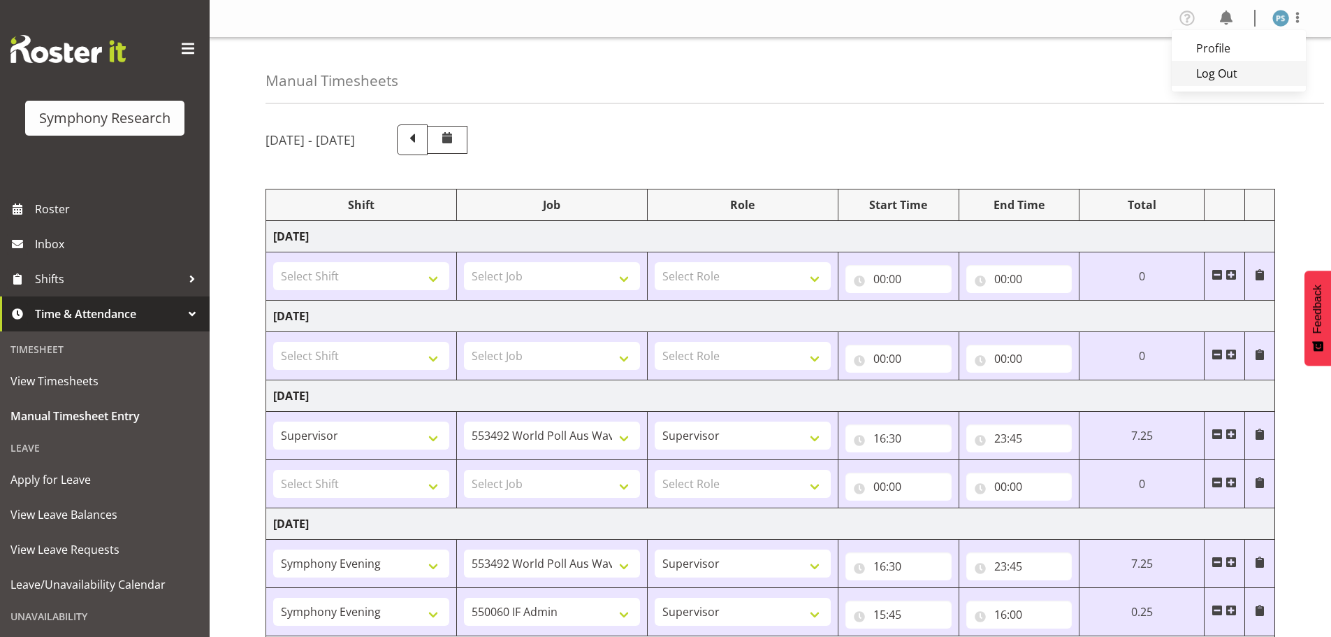
click at [1240, 72] on link "Log Out" at bounding box center [1239, 73] width 134 height 25
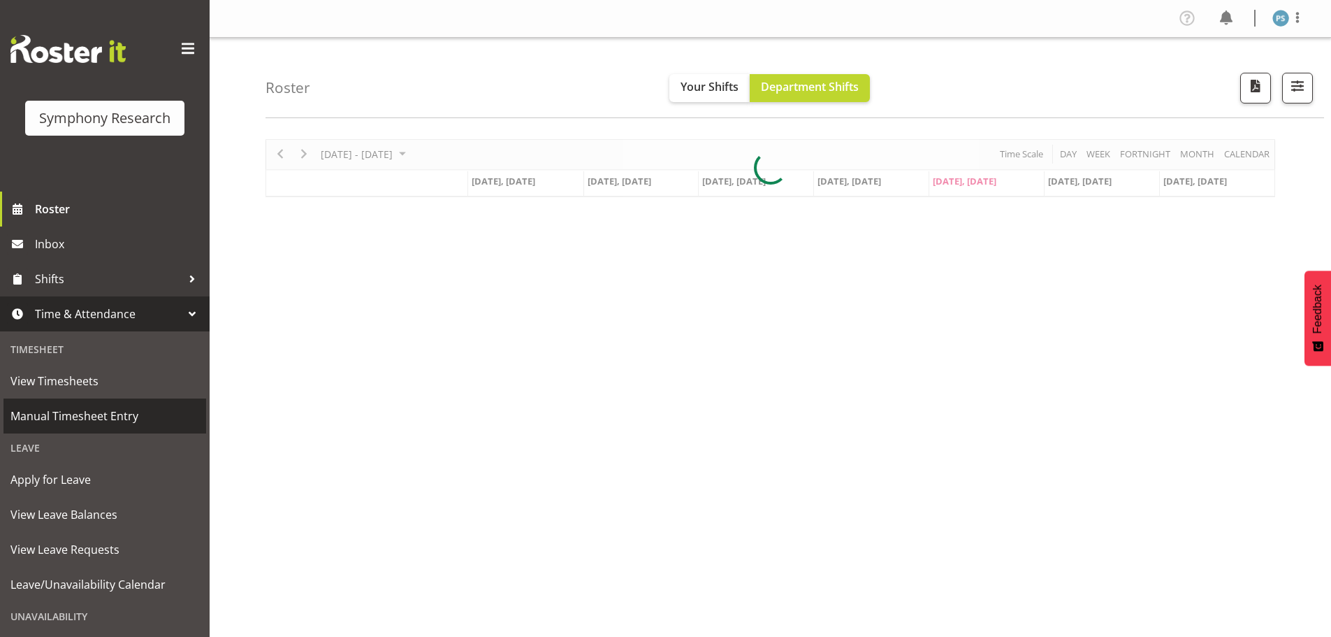
click at [129, 409] on span "Manual Timesheet Entry" at bounding box center [104, 415] width 189 height 21
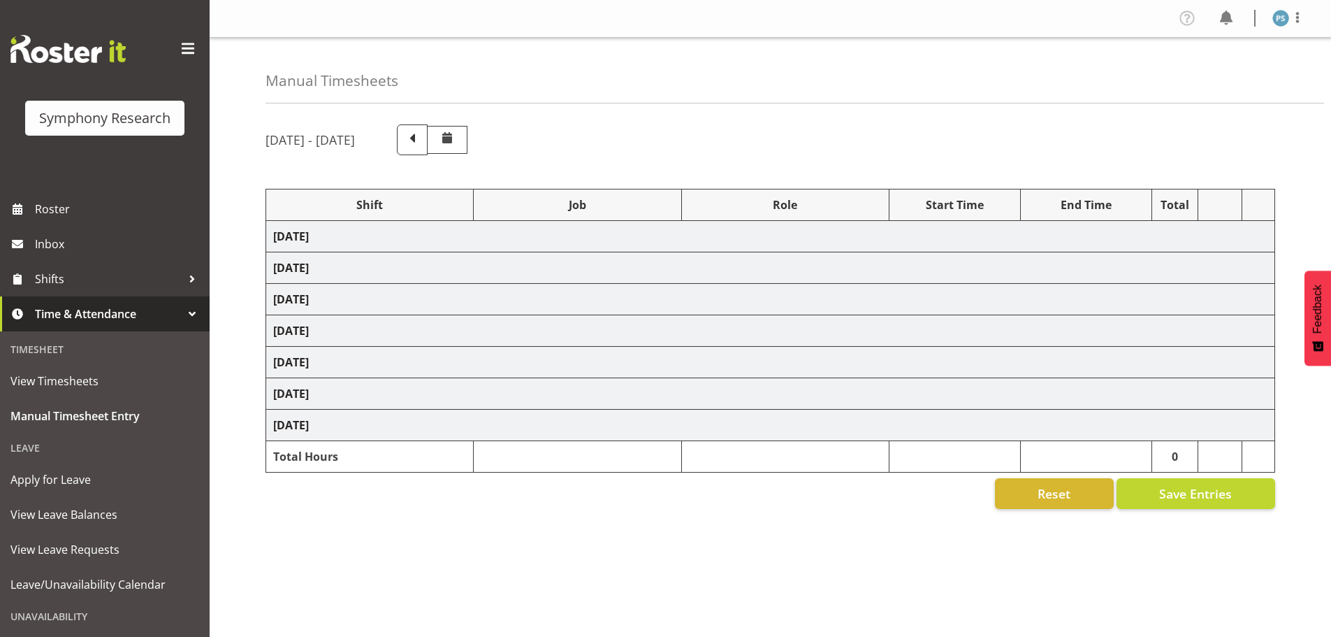
select select "22679"
select select "10499"
select select "2398"
select select "10499"
select select "2398"
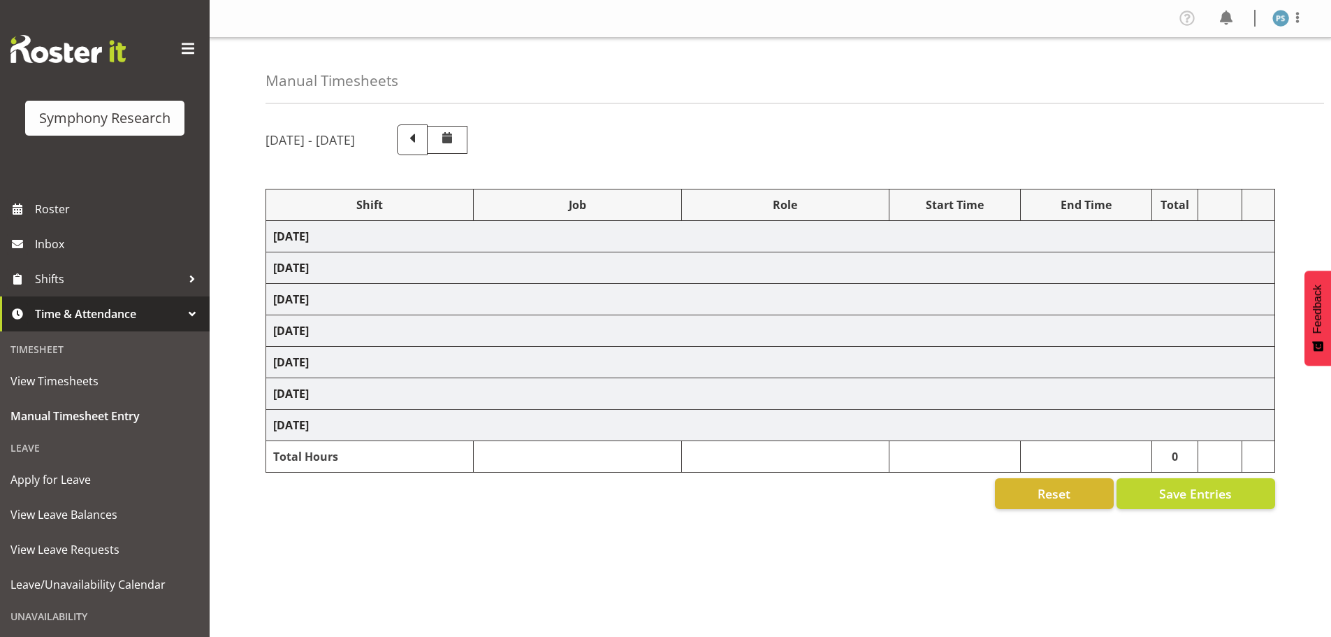
select select "22675"
select select "9636"
select select "22679"
select select "9426"
select select "22679"
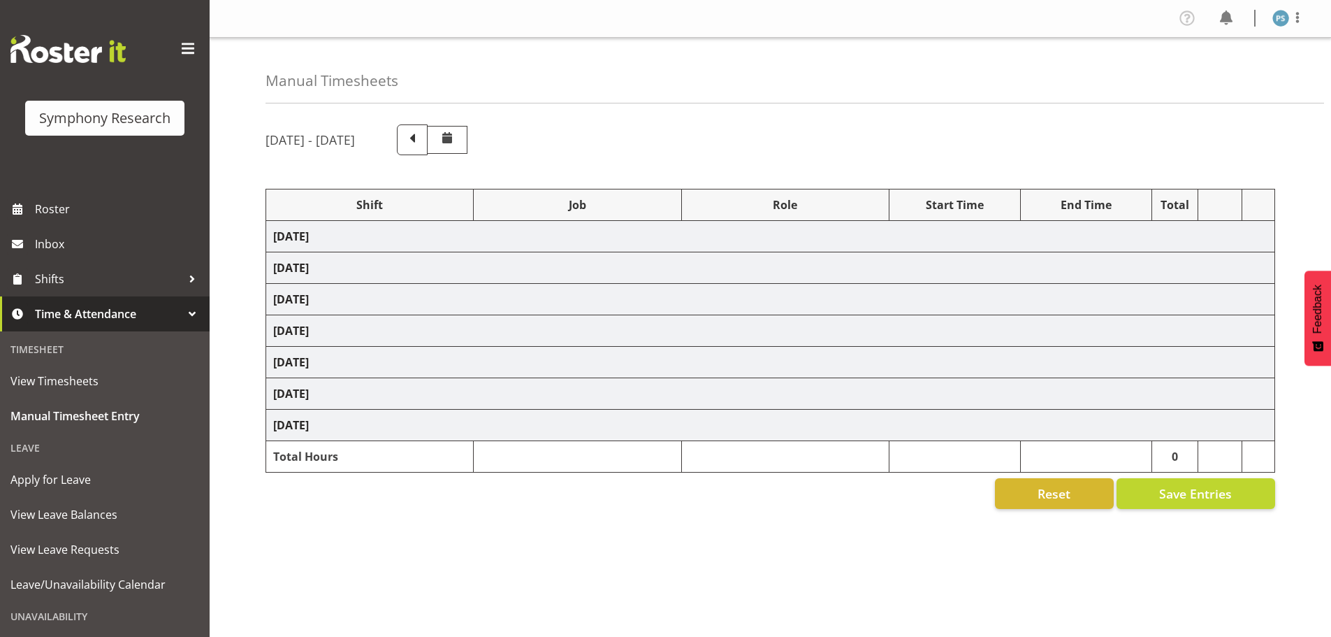
select select "10242"
select select "2398"
select select "10499"
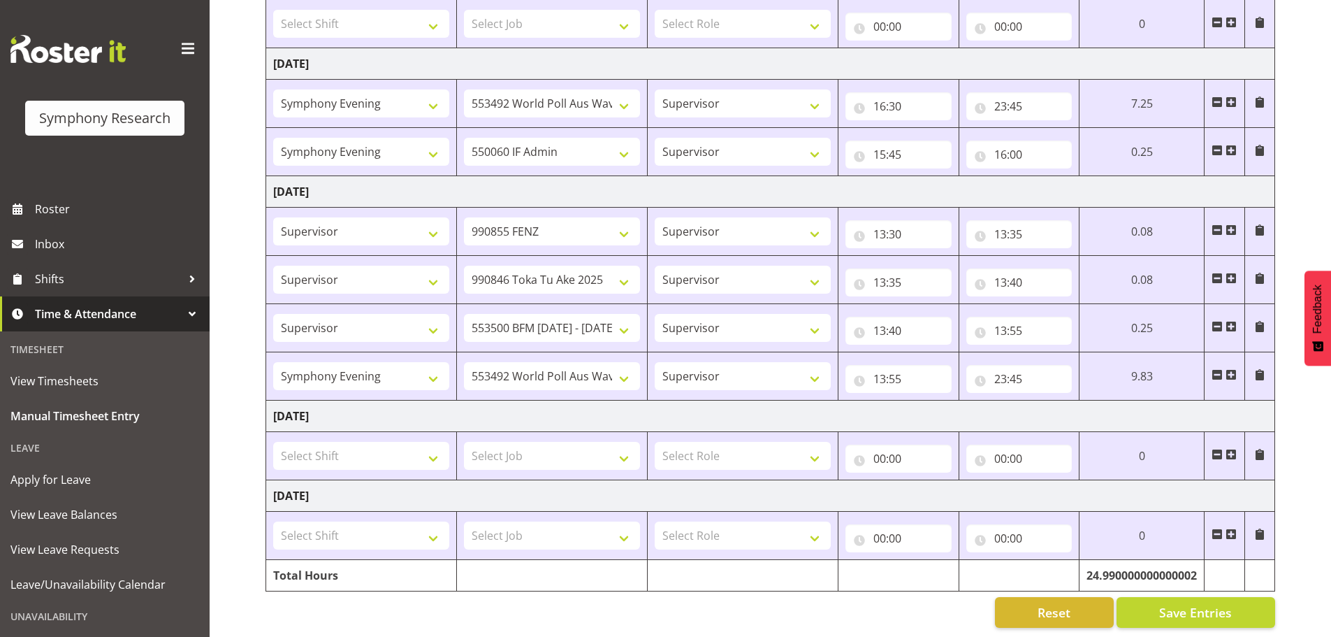
scroll to position [472, 0]
click at [1011, 363] on input "23:45" at bounding box center [1020, 377] width 106 height 28
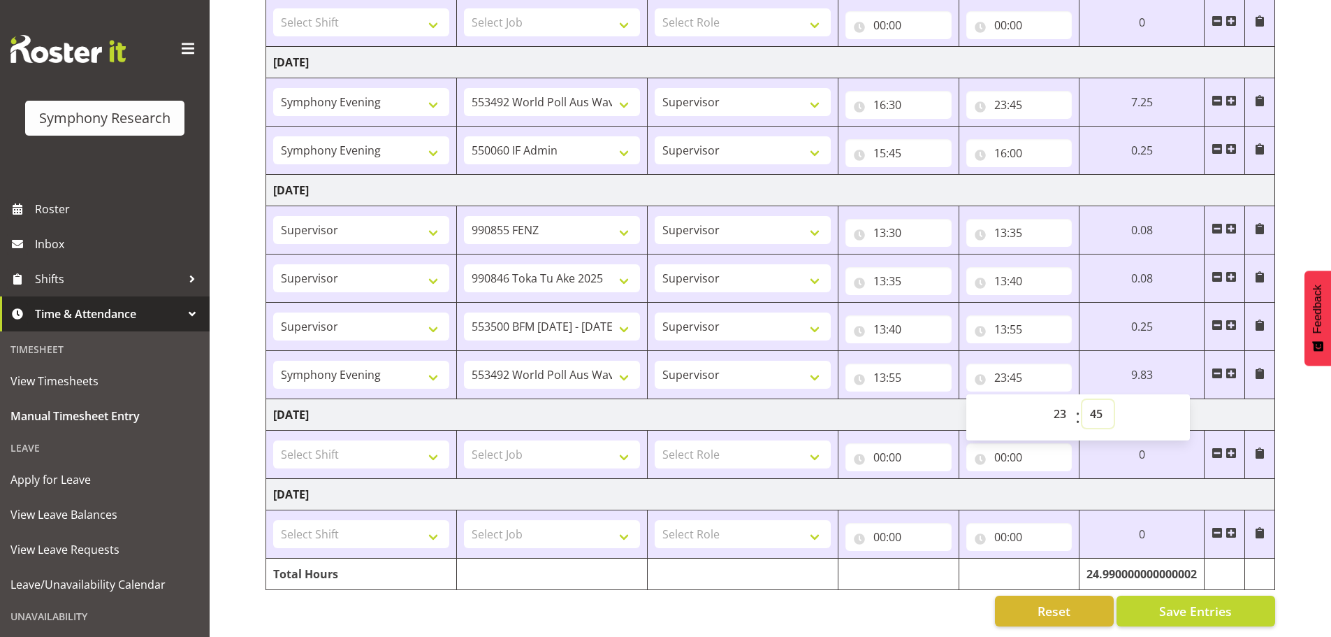
click at [1100, 403] on select "00 01 02 03 04 05 06 07 08 09 10 11 12 13 14 15 16 17 18 19 20 21 22 23 24 25 2…" at bounding box center [1098, 414] width 31 height 28
select select "30"
click at [1083, 400] on select "00 01 02 03 04 05 06 07 08 09 10 11 12 13 14 15 16 17 18 19 20 21 22 23 24 25 2…" at bounding box center [1098, 414] width 31 height 28
type input "23:30"
click at [1097, 400] on select "00 01 02 03 04 05 06 07 08 09 10 11 12 13 14 15 16 17 18 19 20 21 22 23 24 25 2…" at bounding box center [1098, 414] width 31 height 28
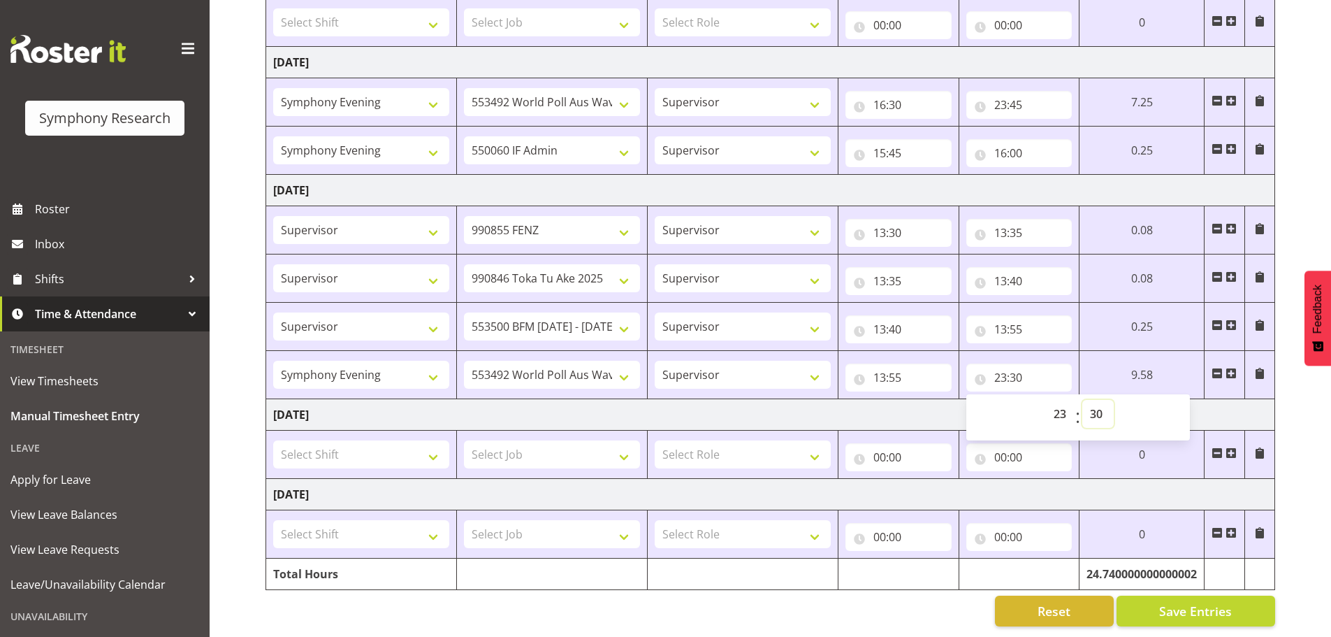
select select "45"
click at [1083, 400] on select "00 01 02 03 04 05 06 07 08 09 10 11 12 13 14 15 16 17 18 19 20 21 22 23 24 25 2…" at bounding box center [1098, 414] width 31 height 28
type input "23:45"
click at [1186, 602] on span "Save Entries" at bounding box center [1195, 611] width 73 height 18
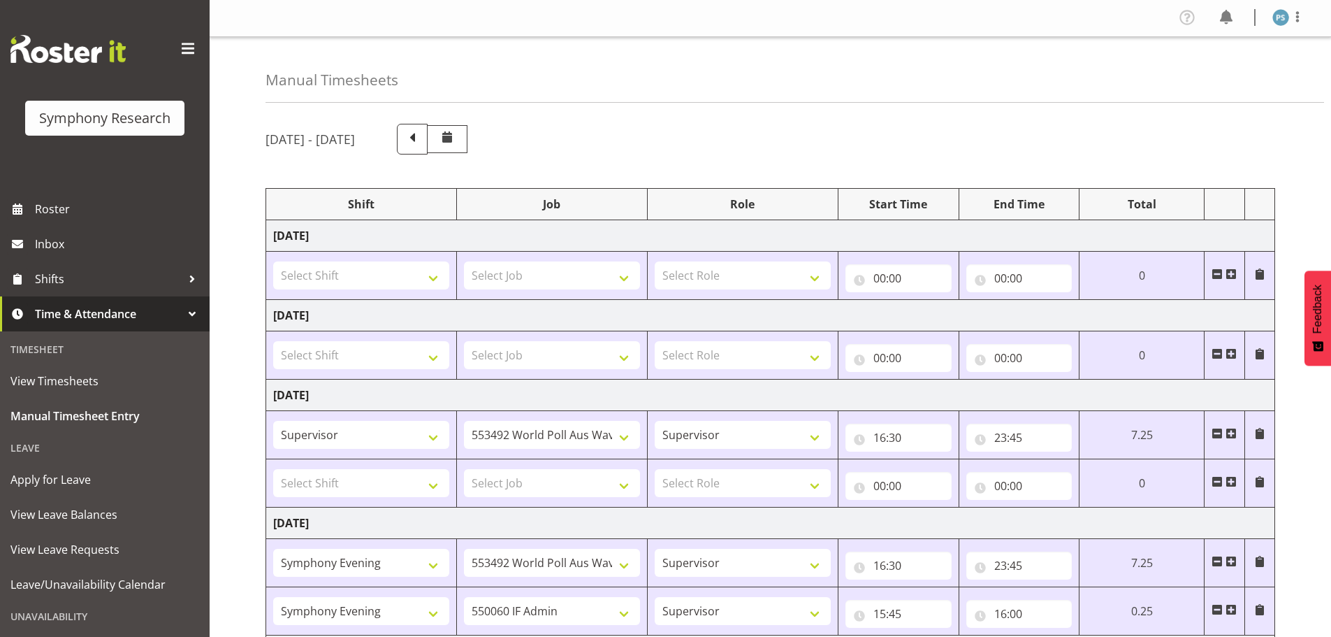
scroll to position [0, 0]
click at [1297, 19] on span at bounding box center [1297, 17] width 17 height 17
click at [1251, 80] on link "Log Out" at bounding box center [1239, 73] width 134 height 25
